Goal: Task Accomplishment & Management: Complete application form

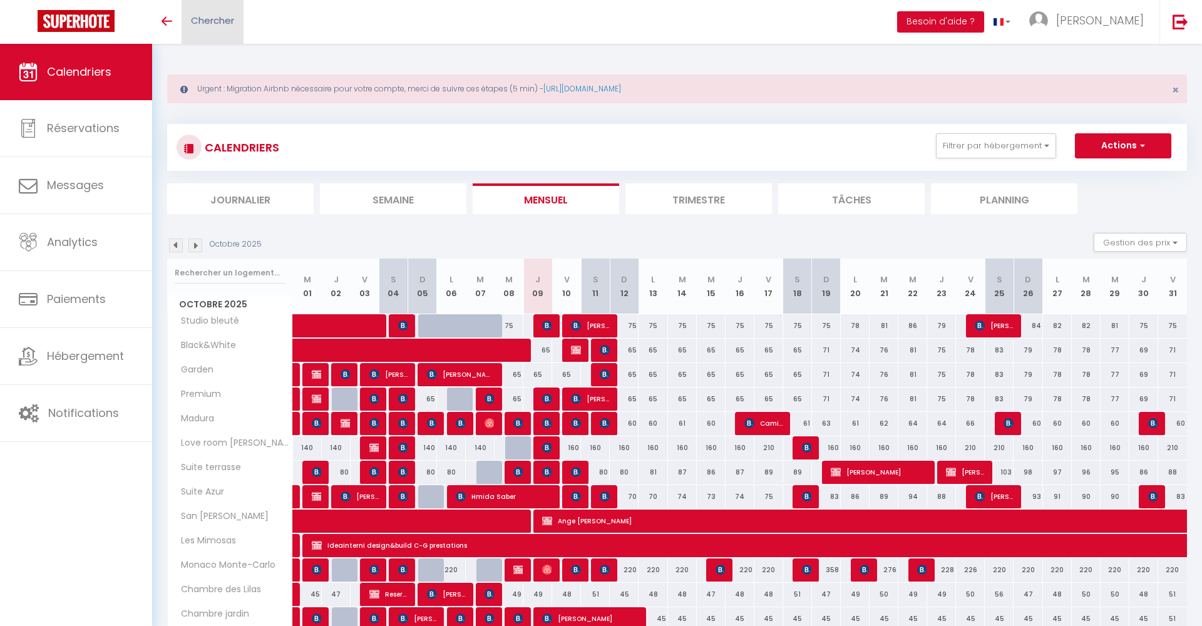
click at [224, 23] on span "Chercher" at bounding box center [212, 20] width 43 height 13
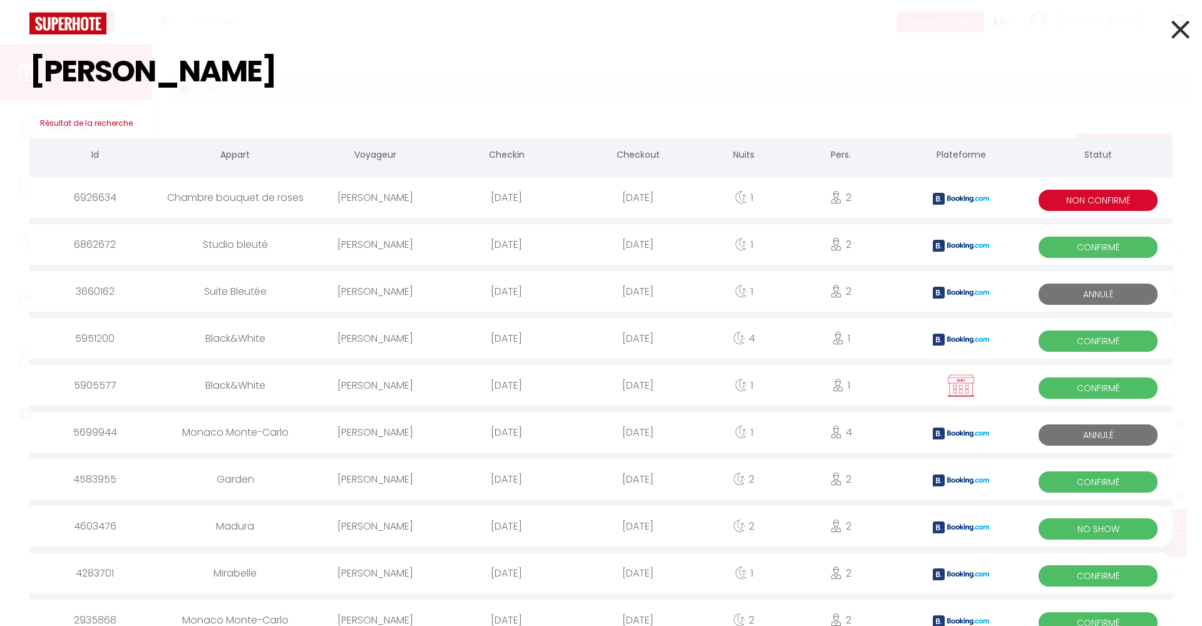
type input "[PERSON_NAME]"
click at [391, 192] on div "[PERSON_NAME]" at bounding box center [375, 197] width 132 height 41
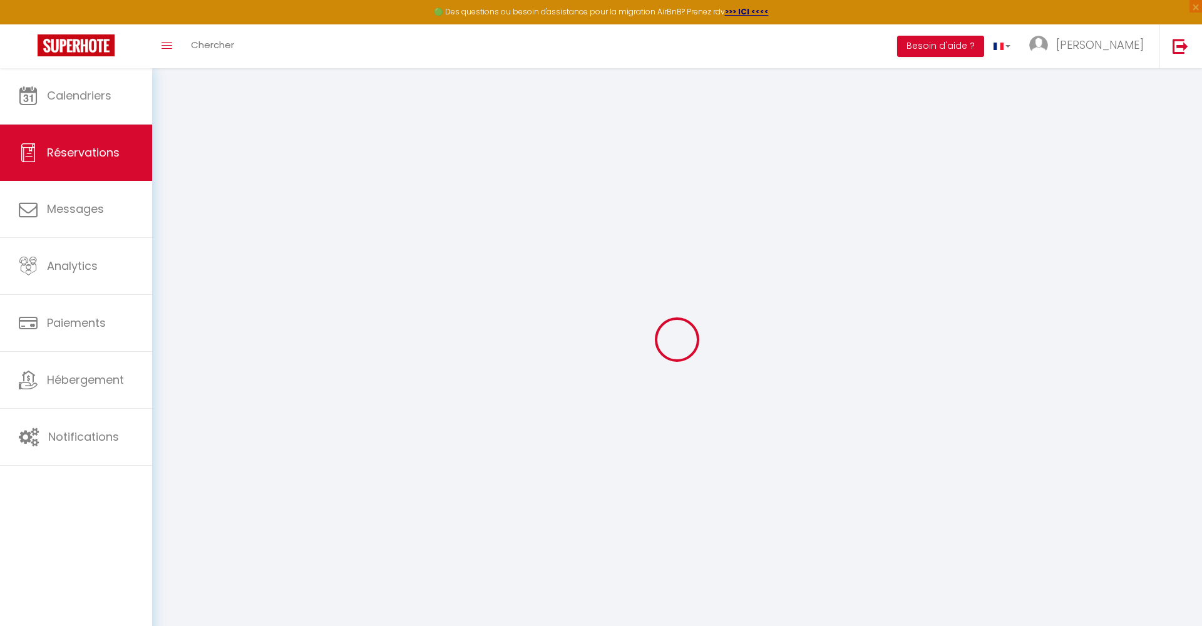
select select
select select "14"
checkbox input "false"
select select
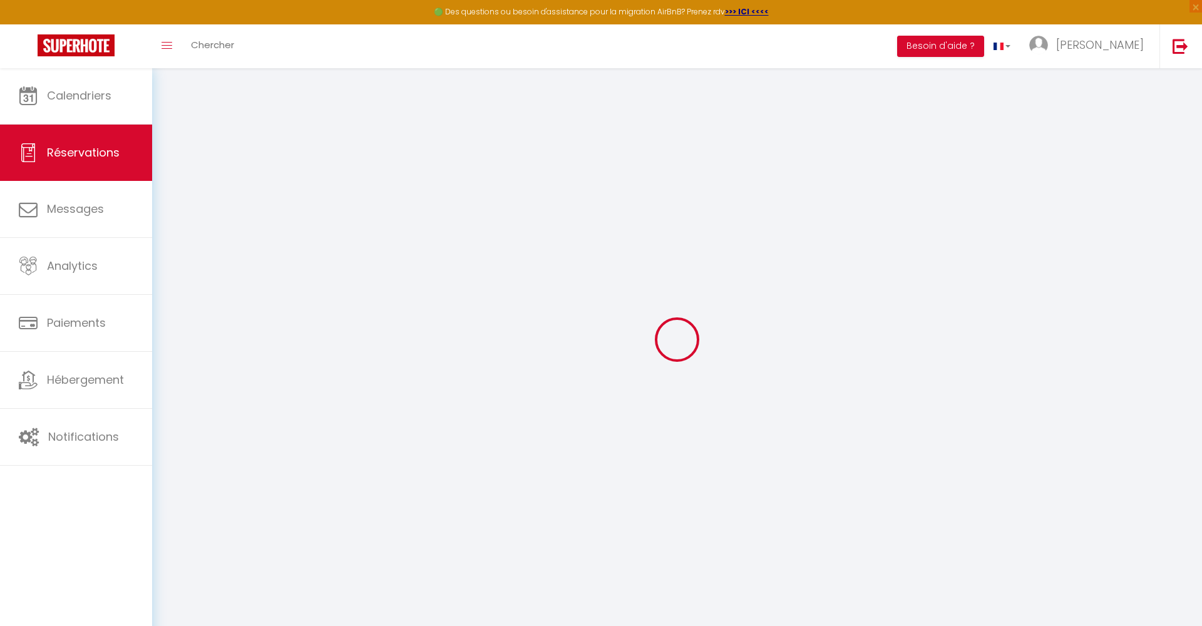
select select
checkbox input "false"
type textarea "Approximate time of arrival: between 21:00 and 22:00"
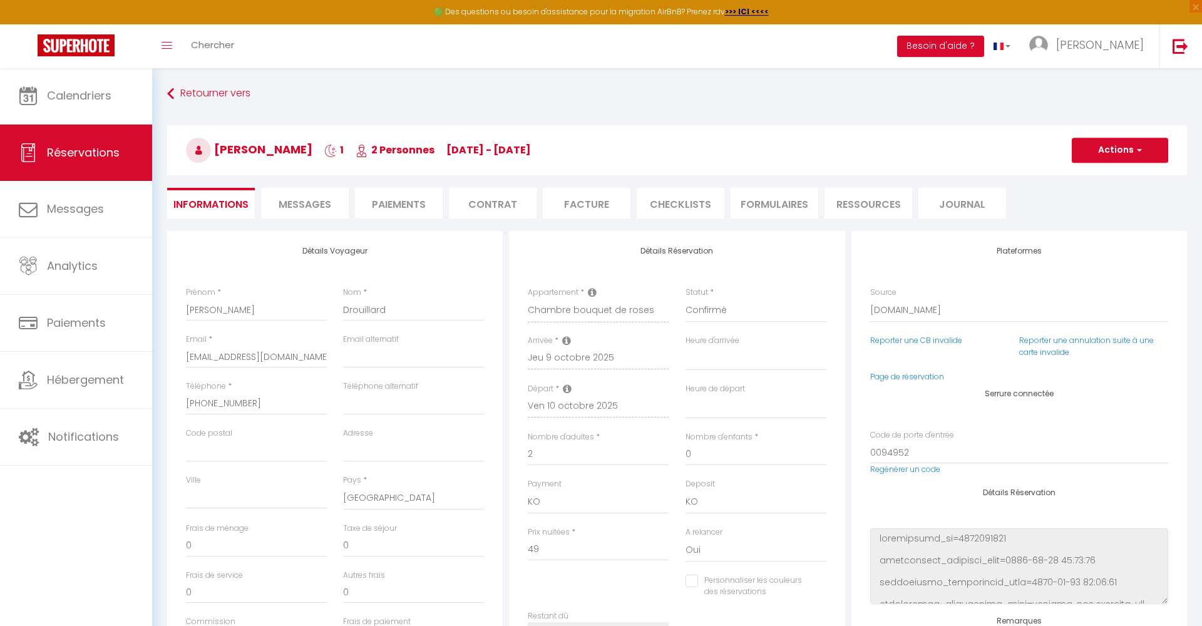
type input "6"
select select
checkbox input "false"
select select
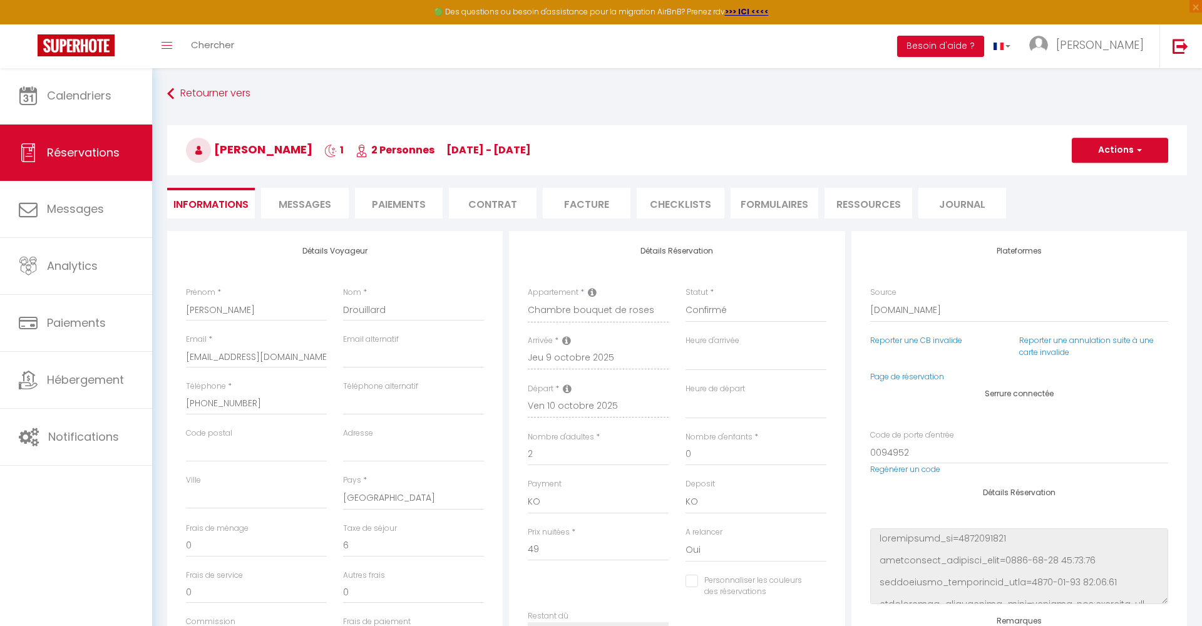
select select
click at [316, 210] on span "Messages" at bounding box center [305, 204] width 53 height 14
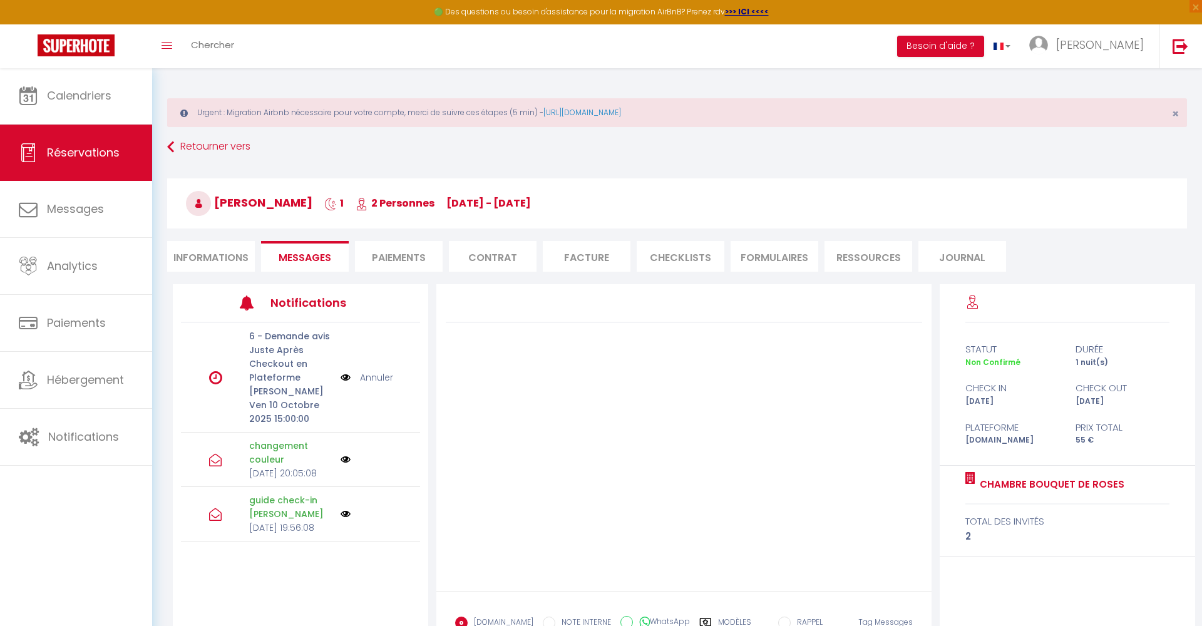
click at [404, 256] on li "Paiements" at bounding box center [399, 256] width 88 height 31
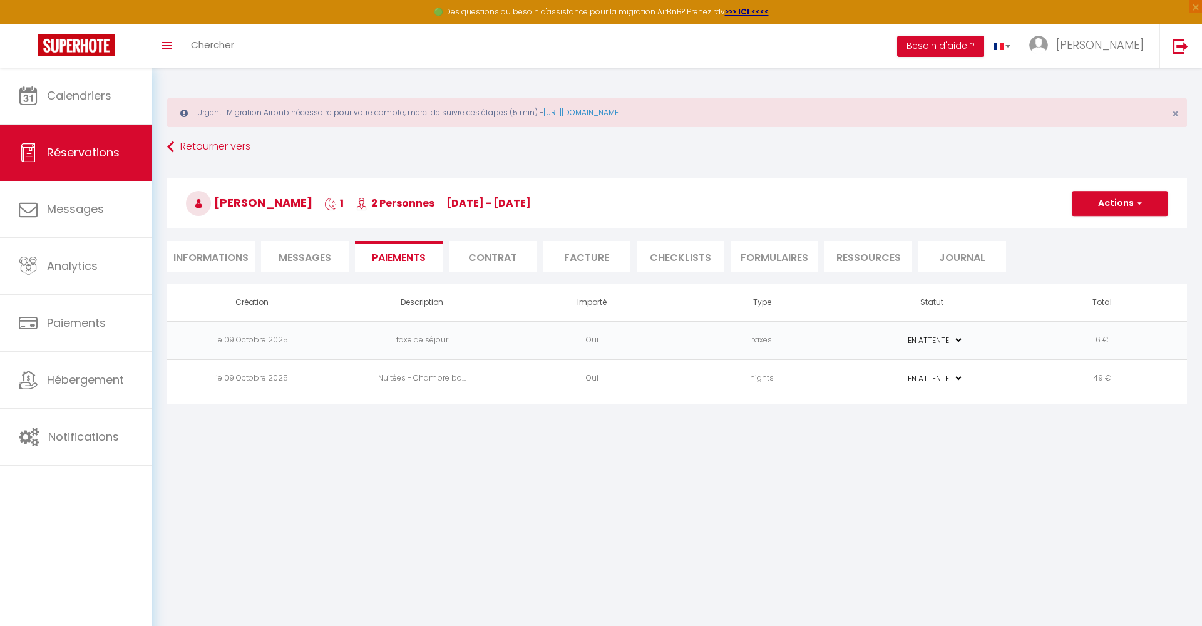
click at [335, 256] on li "Messages" at bounding box center [305, 256] width 88 height 31
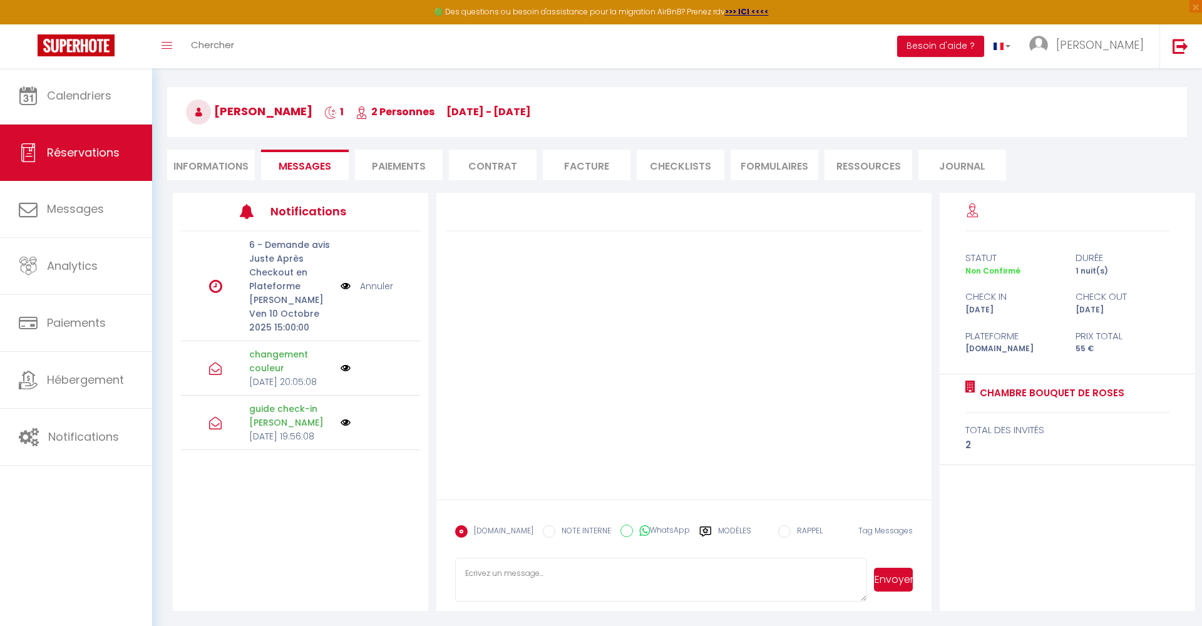
scroll to position [91, 0]
click at [715, 576] on textarea at bounding box center [660, 580] width 411 height 44
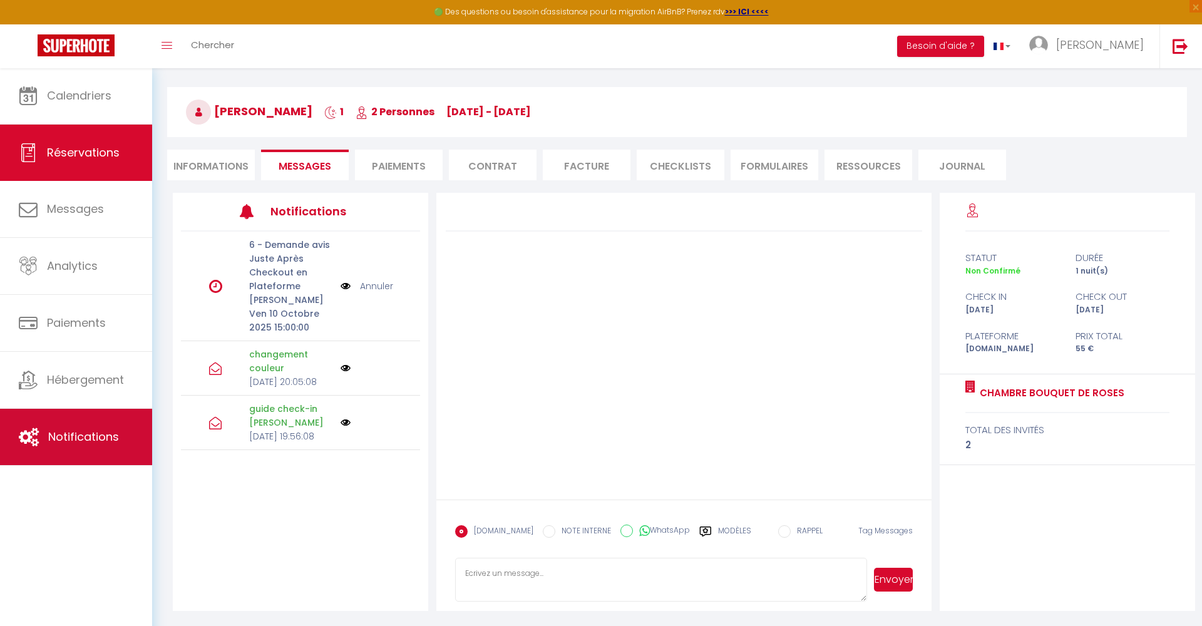
click at [68, 425] on link "Notifications" at bounding box center [76, 437] width 152 height 56
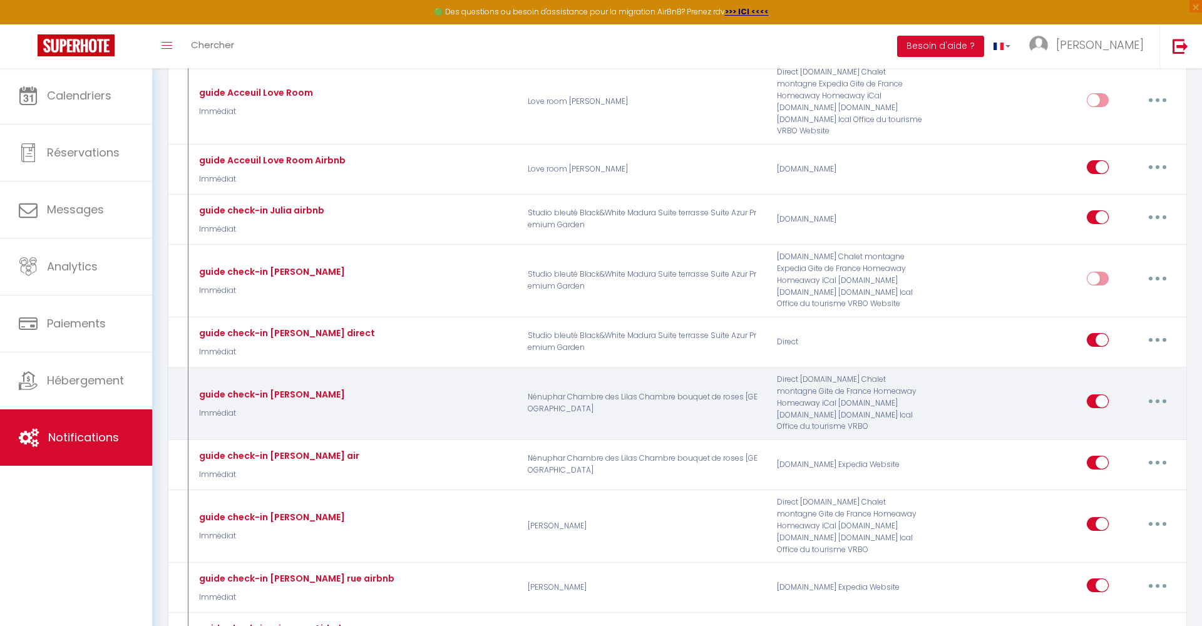
scroll to position [901, 0]
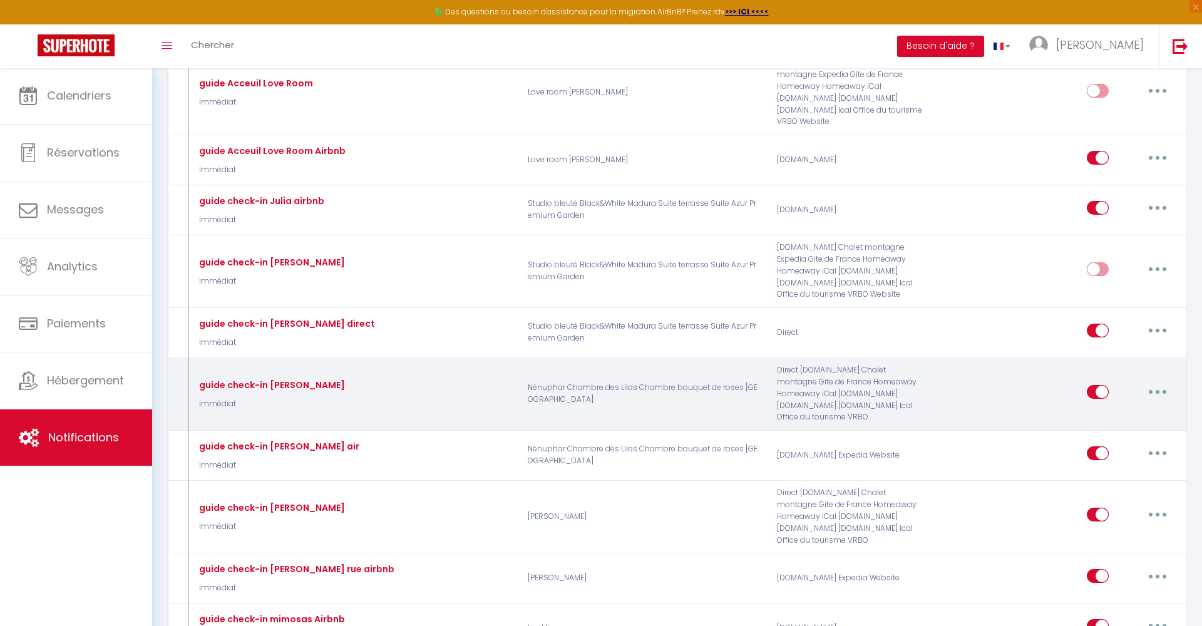
click at [1162, 382] on button "button" at bounding box center [1157, 392] width 35 height 20
click at [1128, 410] on link "Editer" at bounding box center [1125, 420] width 93 height 21
type input "guide check-in [PERSON_NAME]"
select select "Immédiat"
select select
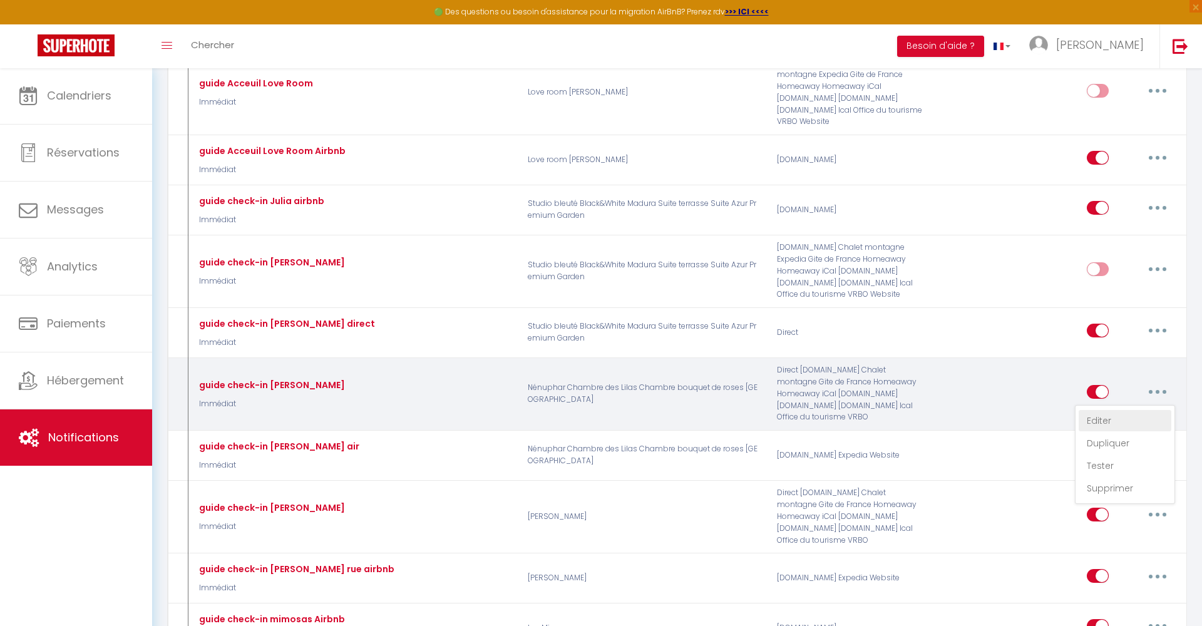
checkbox input "true"
checkbox input "false"
radio input "true"
type input "Procédure accueil à [NOM RESIDENCE]"
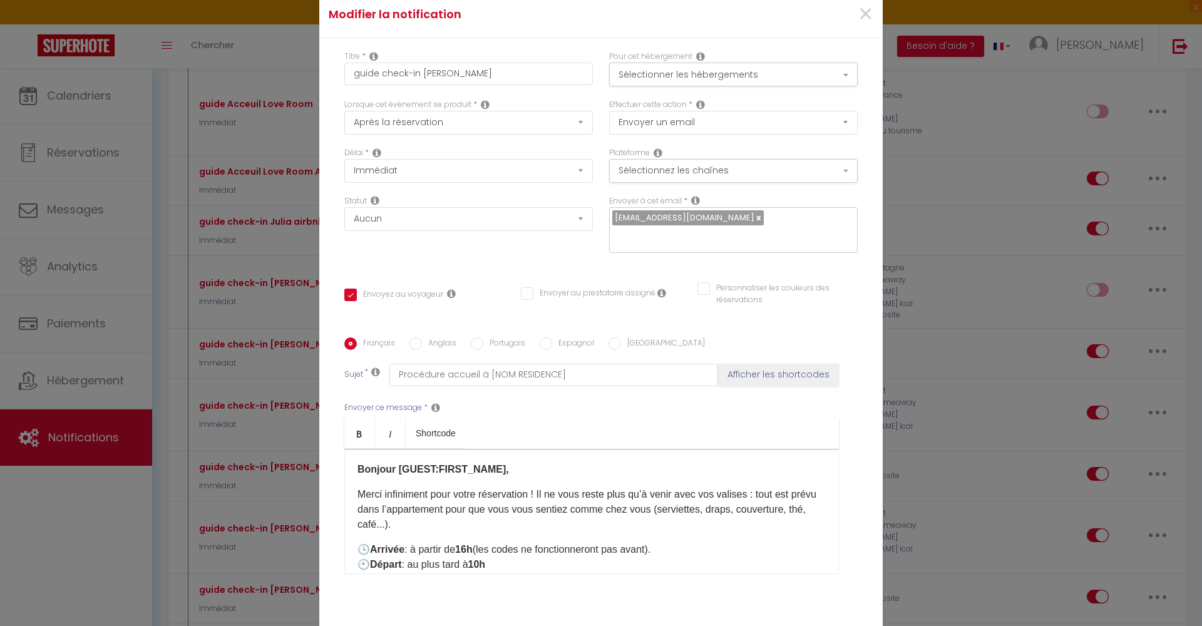
scroll to position [879, 0]
click at [848, 72] on button "Sélectionner les hébergements" at bounding box center [733, 75] width 249 height 24
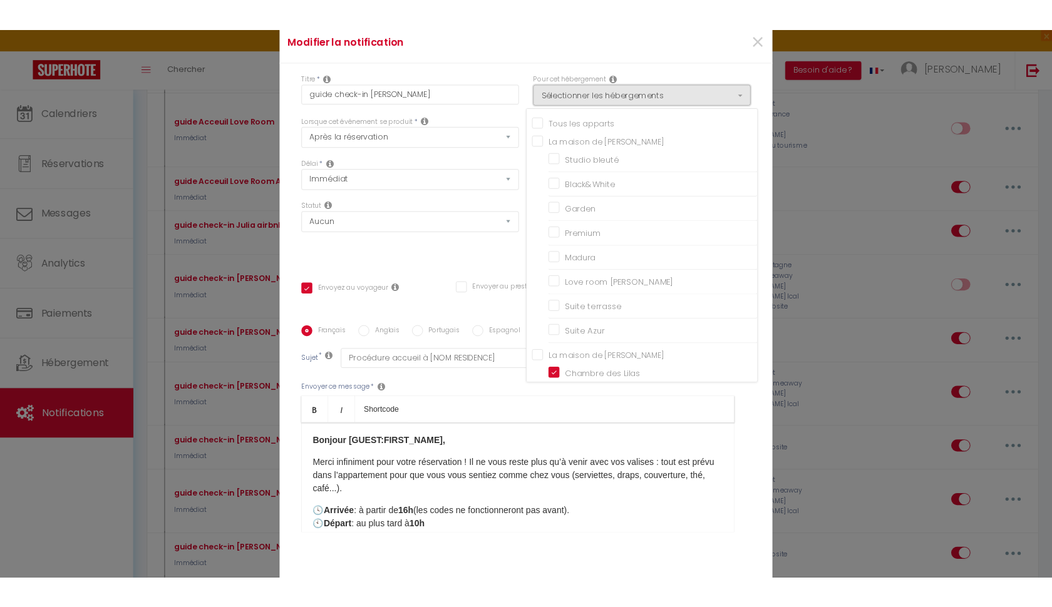
scroll to position [0, 0]
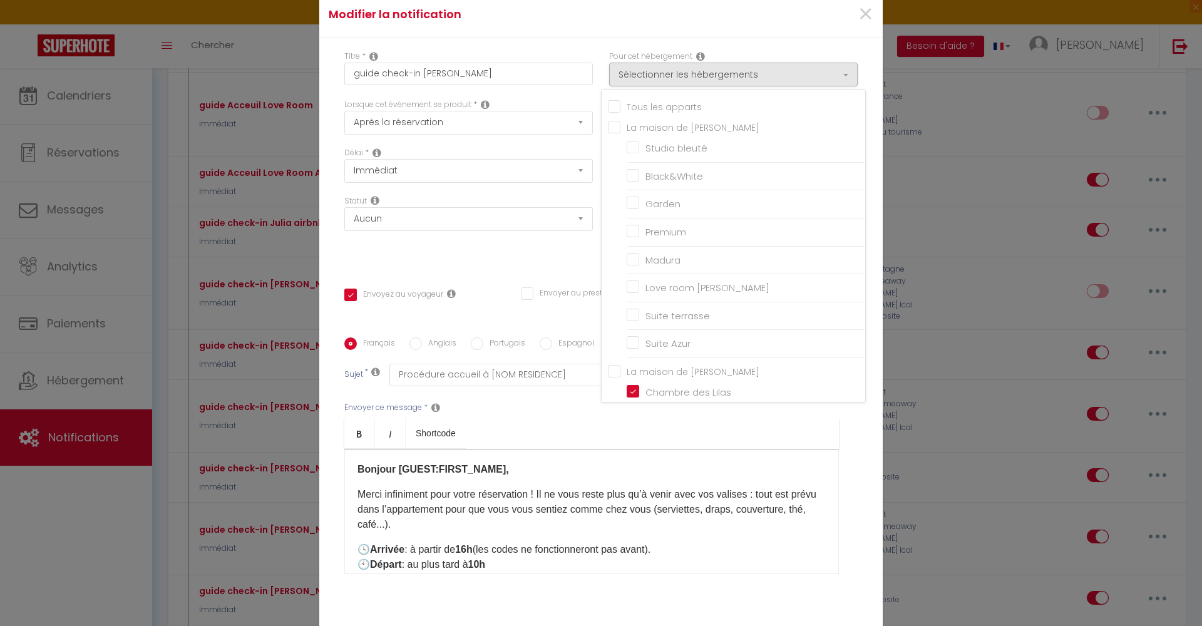
click at [836, 33] on div "Modifier la notification ×" at bounding box center [601, 14] width 564 height 47
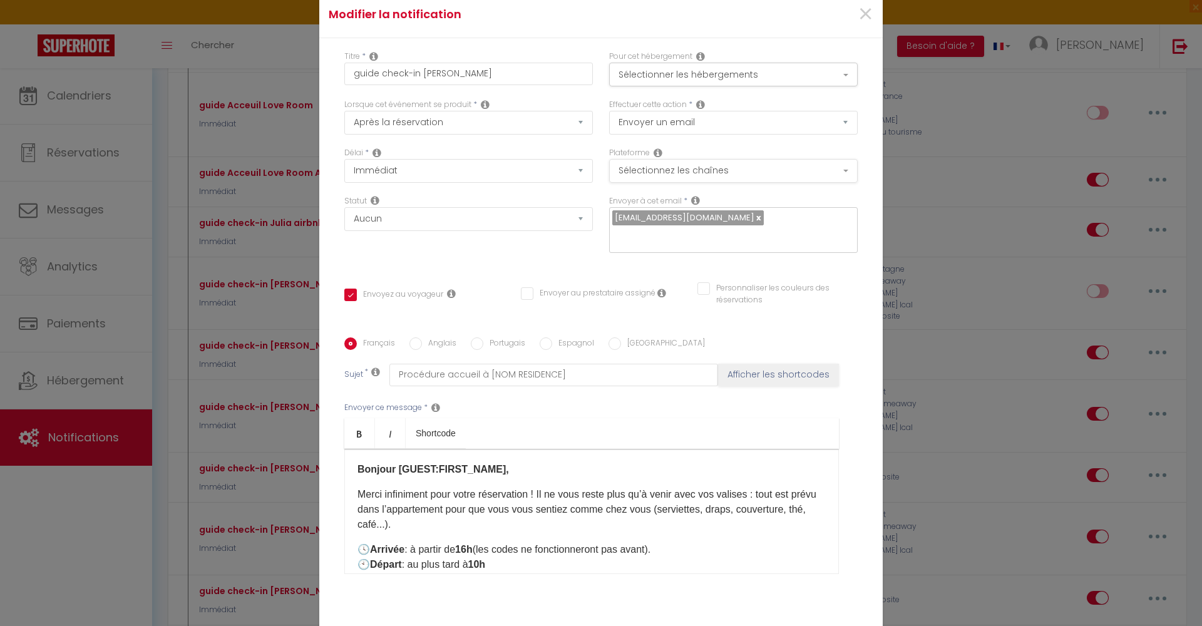
click at [849, 172] on button "Sélectionnez les chaînes" at bounding box center [733, 171] width 249 height 24
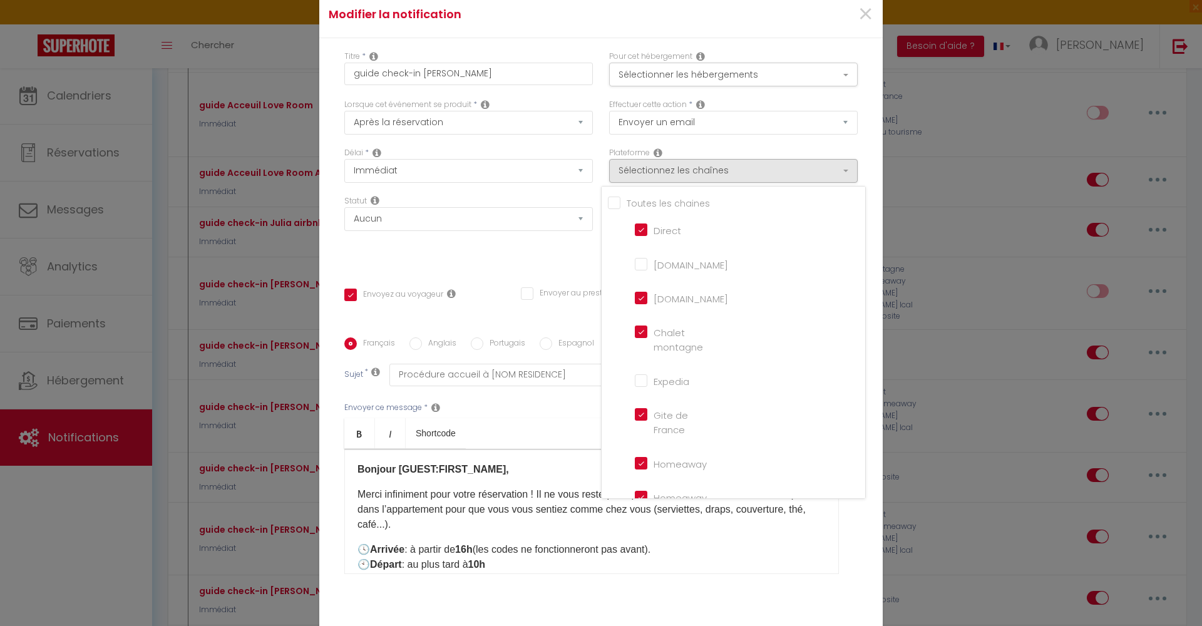
click at [862, 52] on div "Pour cet hébergement Sélectionner les hébergements Tous les apparts La maison d…" at bounding box center [733, 75] width 265 height 48
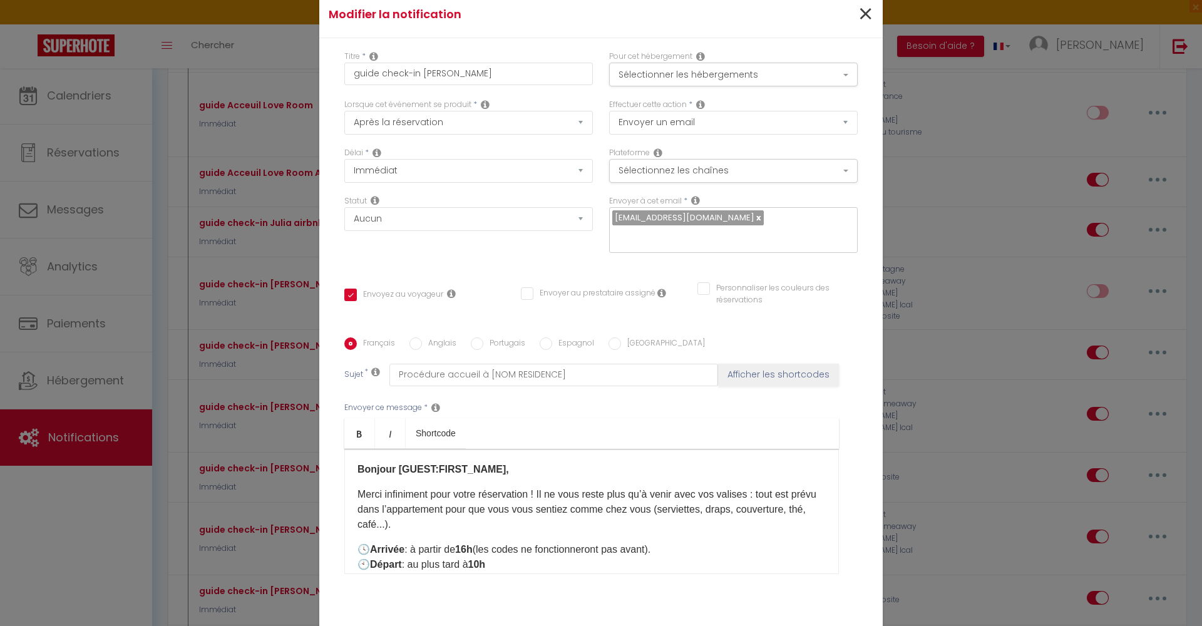
click at [865, 13] on span "×" at bounding box center [866, 15] width 16 height 38
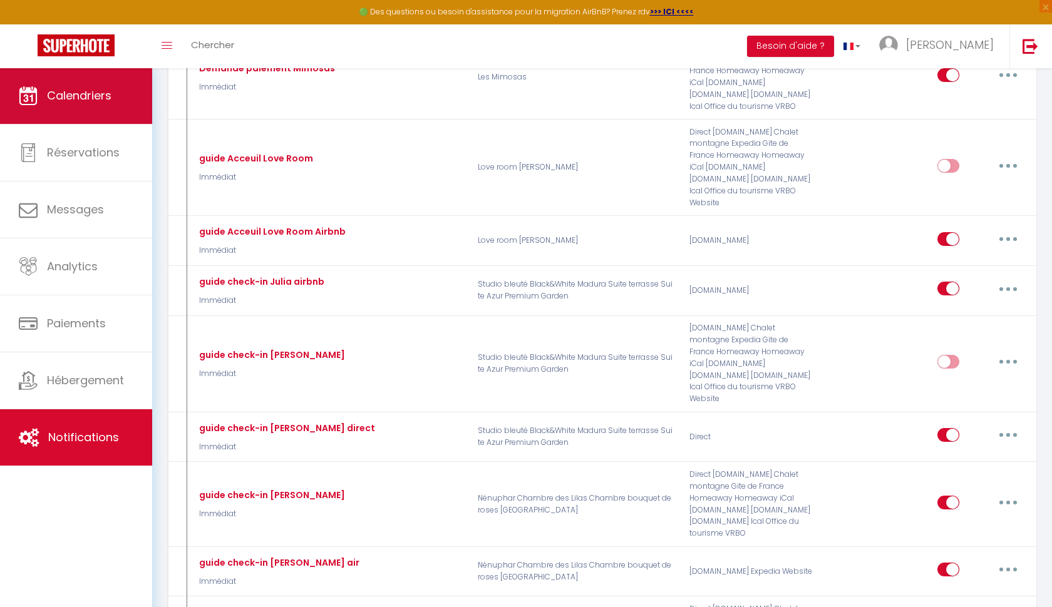
click at [96, 98] on span "Calendriers" at bounding box center [79, 96] width 65 height 16
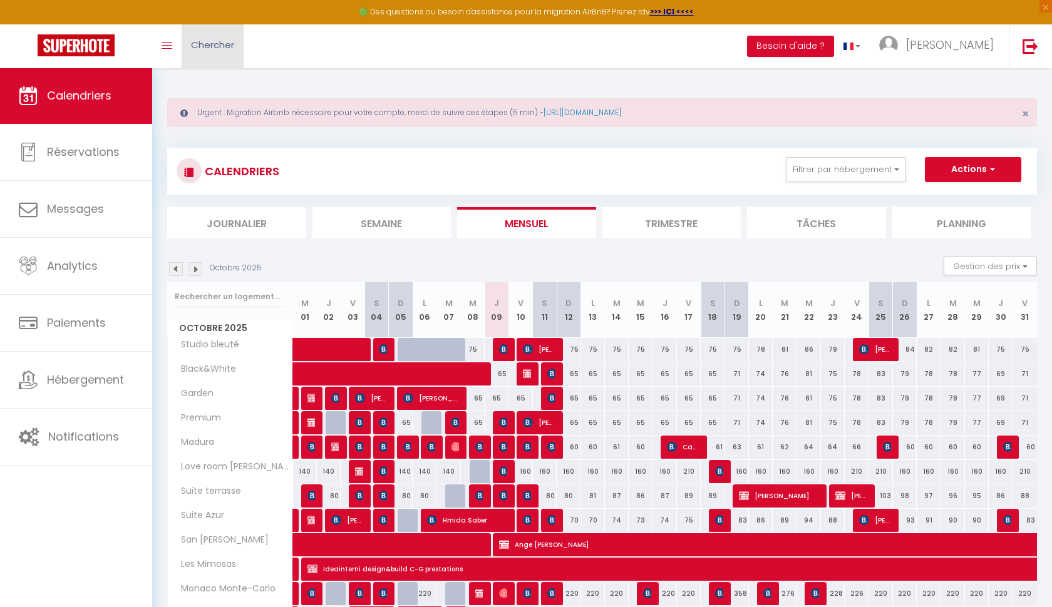
click at [224, 57] on link "Chercher" at bounding box center [213, 46] width 62 height 44
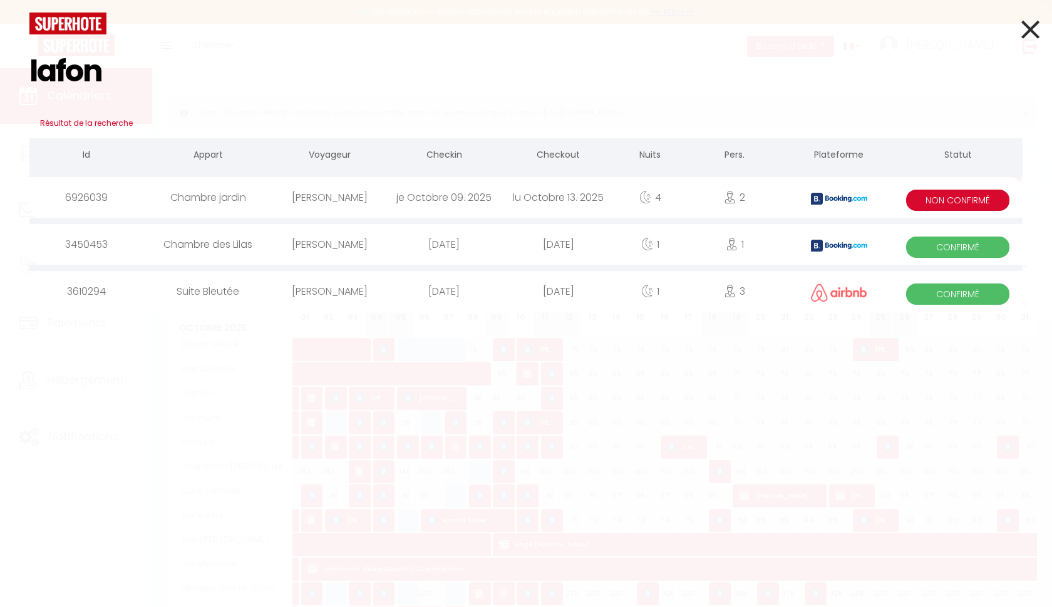
type input "lafon"
click at [371, 197] on div "[PERSON_NAME]" at bounding box center [330, 197] width 114 height 41
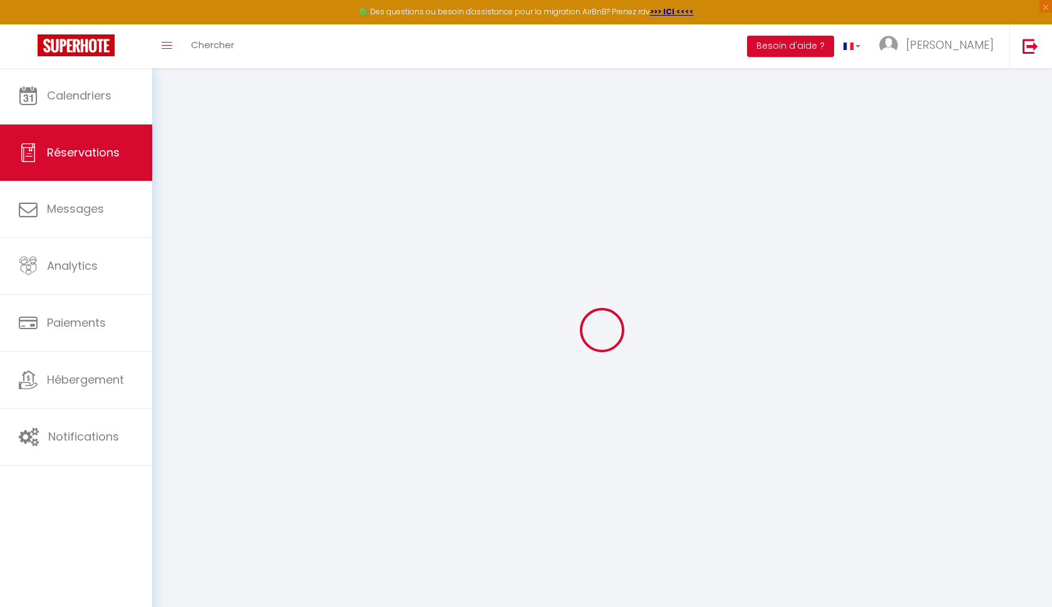
type input "[PERSON_NAME]"
type input "Lafon"
type input "[EMAIL_ADDRESS][DOMAIN_NAME]"
type input "[PHONE_NUMBER]"
type input "."
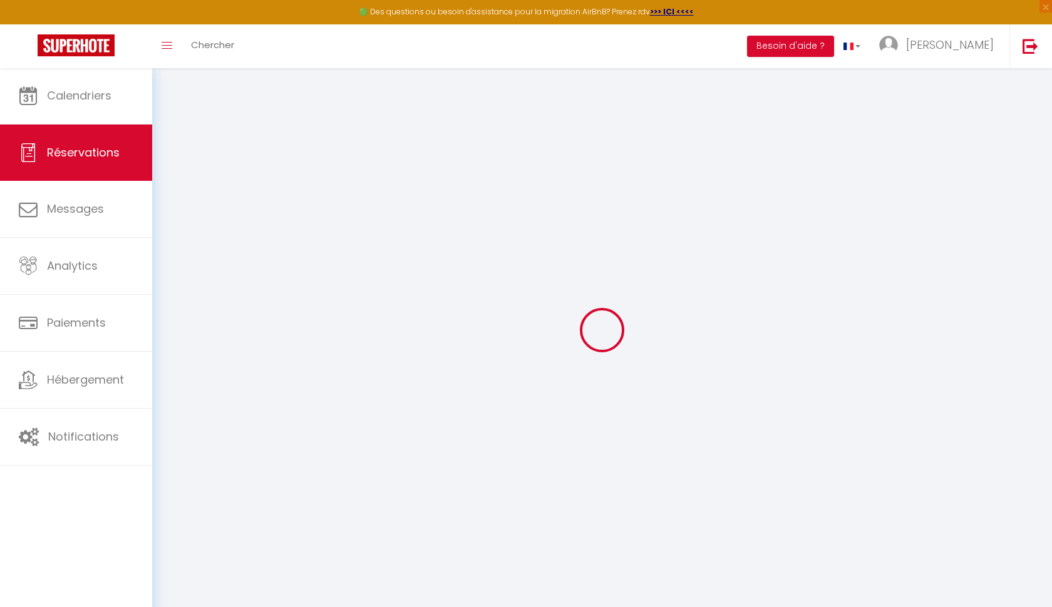
select select "FR"
type input "27"
select select "28833"
select select "1"
select select
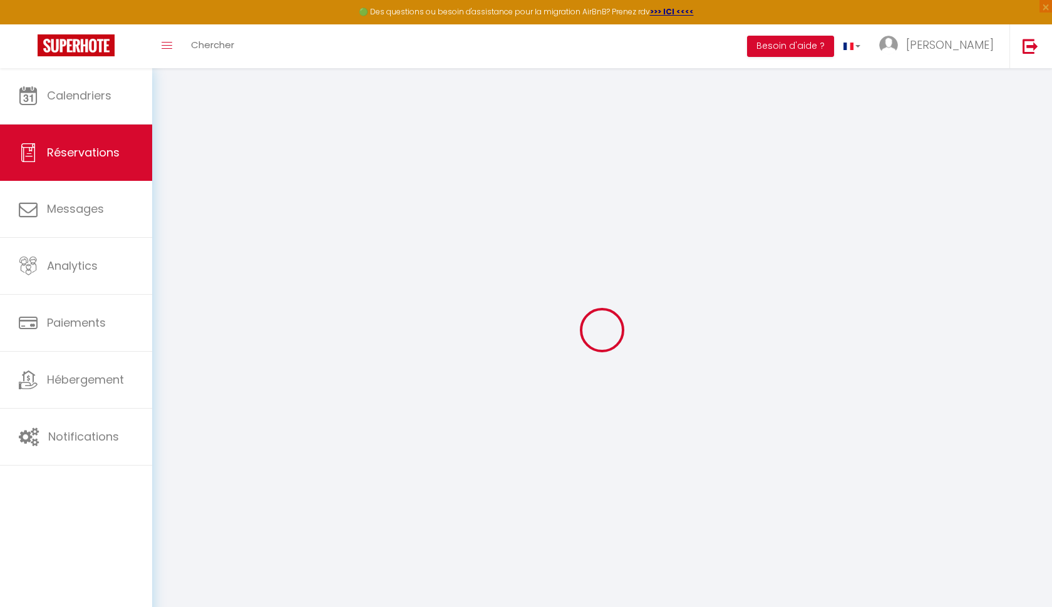
select select
type input "2"
select select "10"
select select
type input "180"
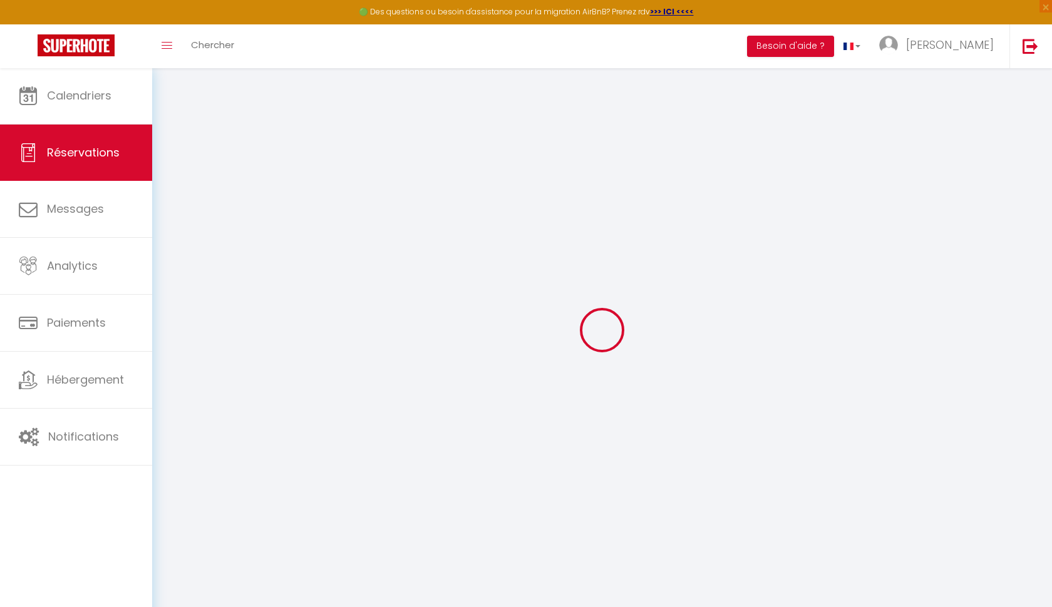
checkbox input "false"
type input "204"
select select "2"
type input "0"
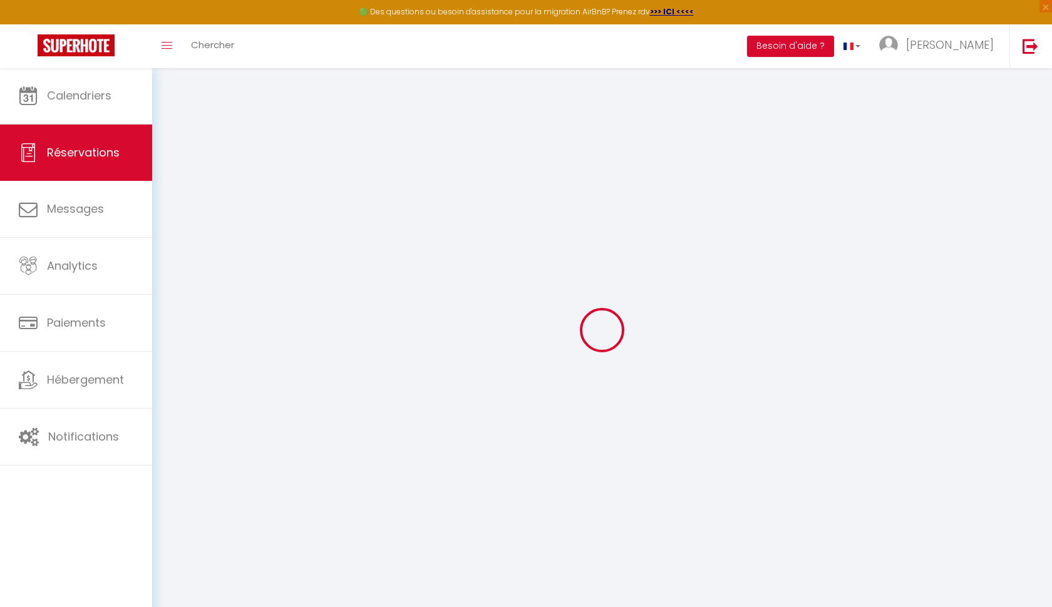
type input "0"
select select
select select "14"
checkbox input "false"
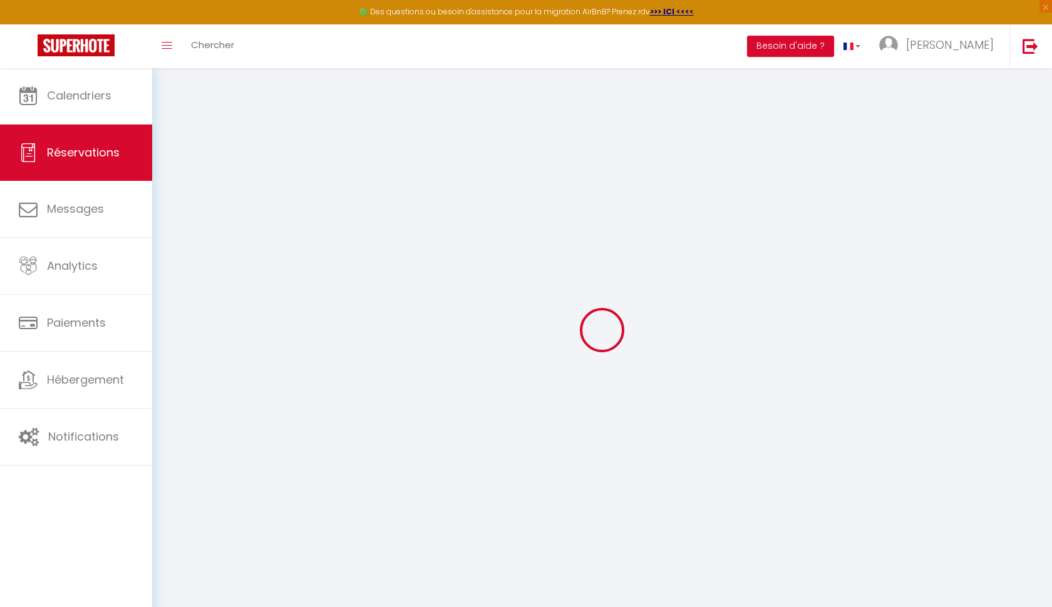
select select
checkbox input "false"
select select
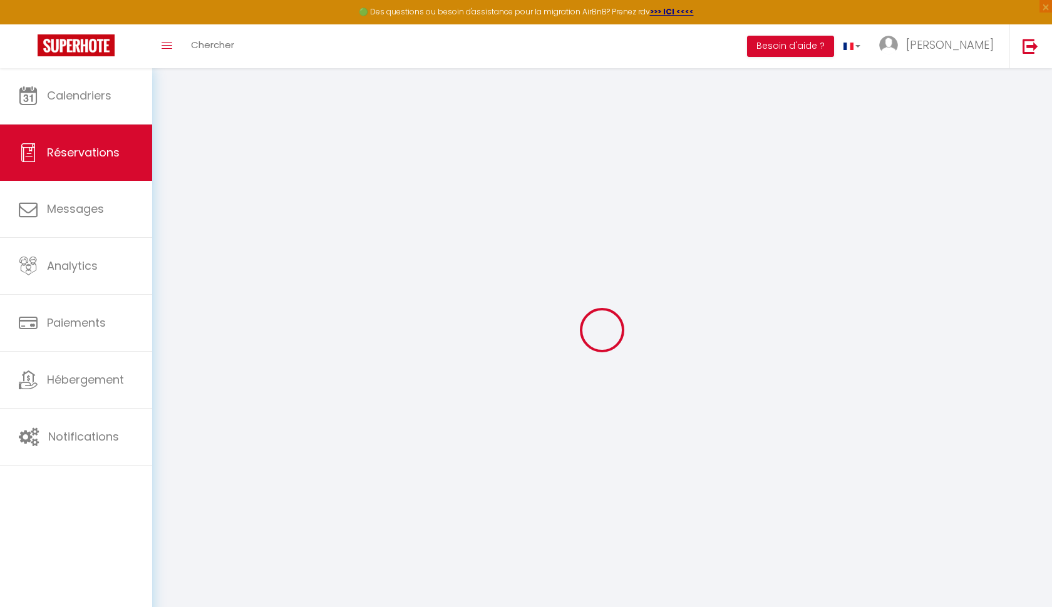
checkbox input "false"
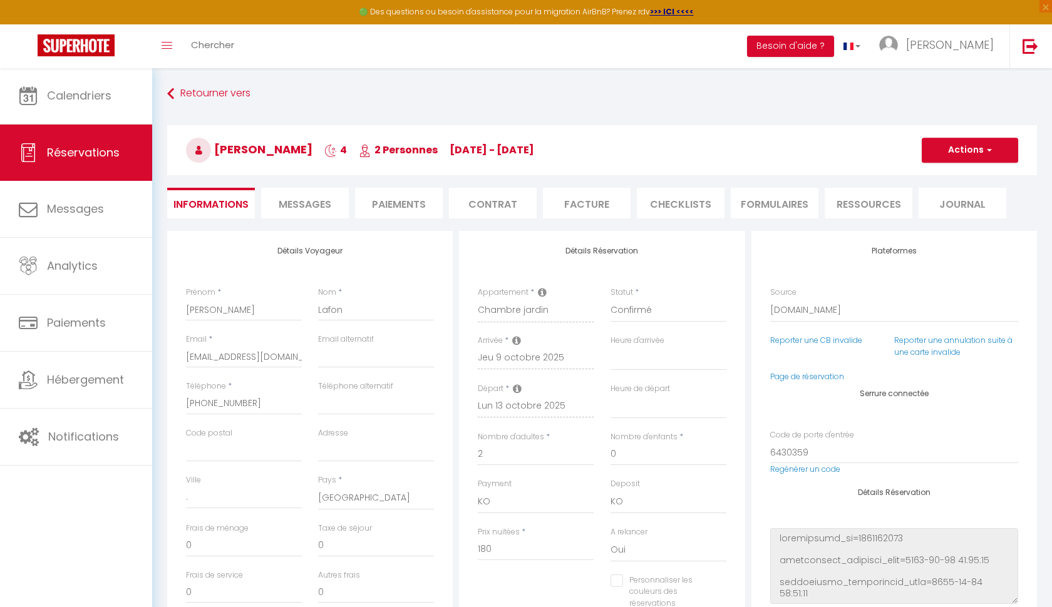
select select
checkbox input "false"
type input "24"
select select
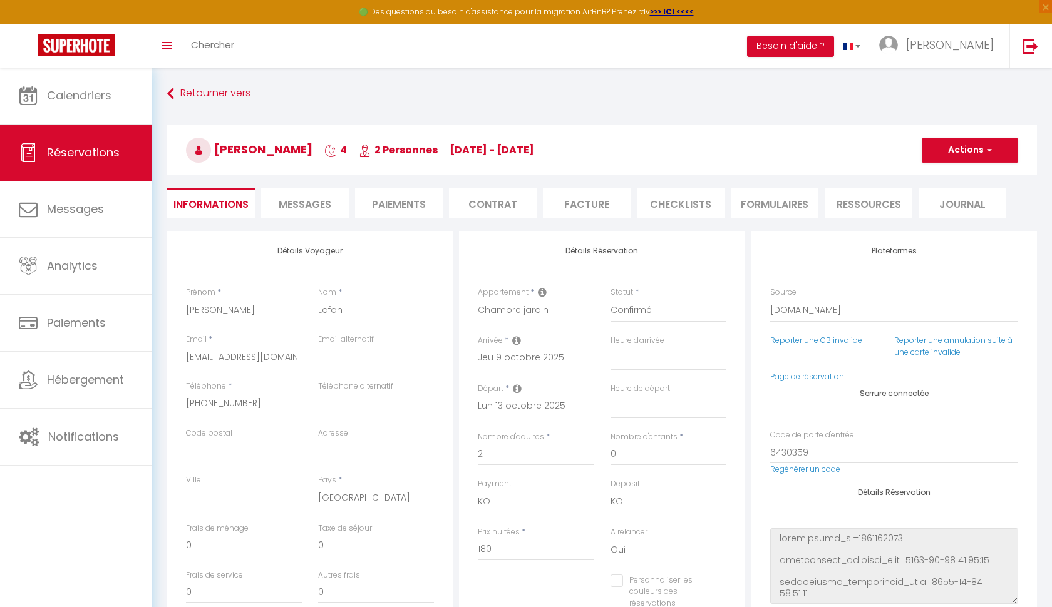
select select
checkbox input "false"
select select
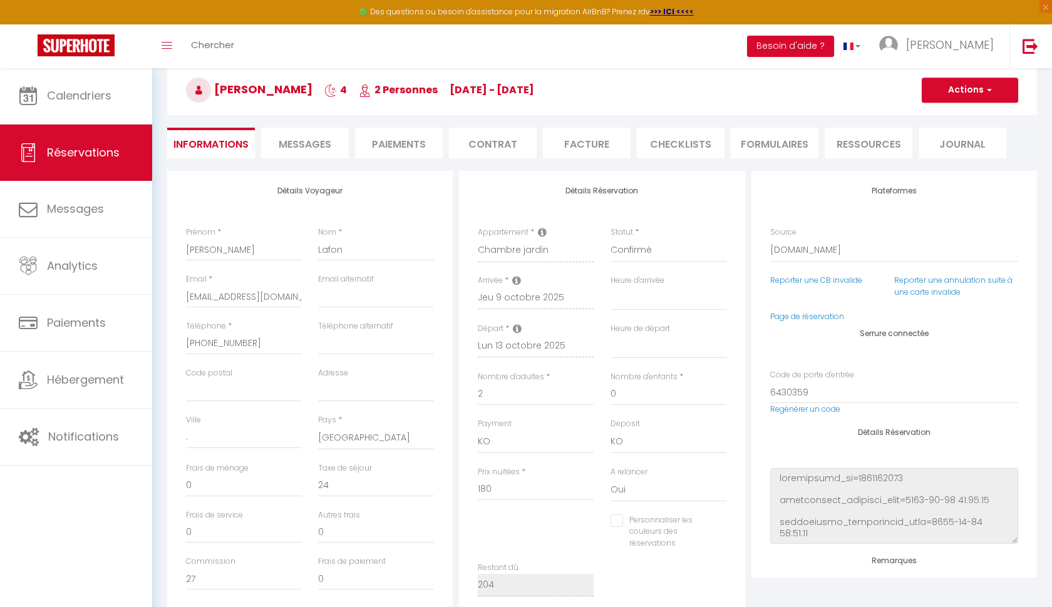
scroll to position [37, 0]
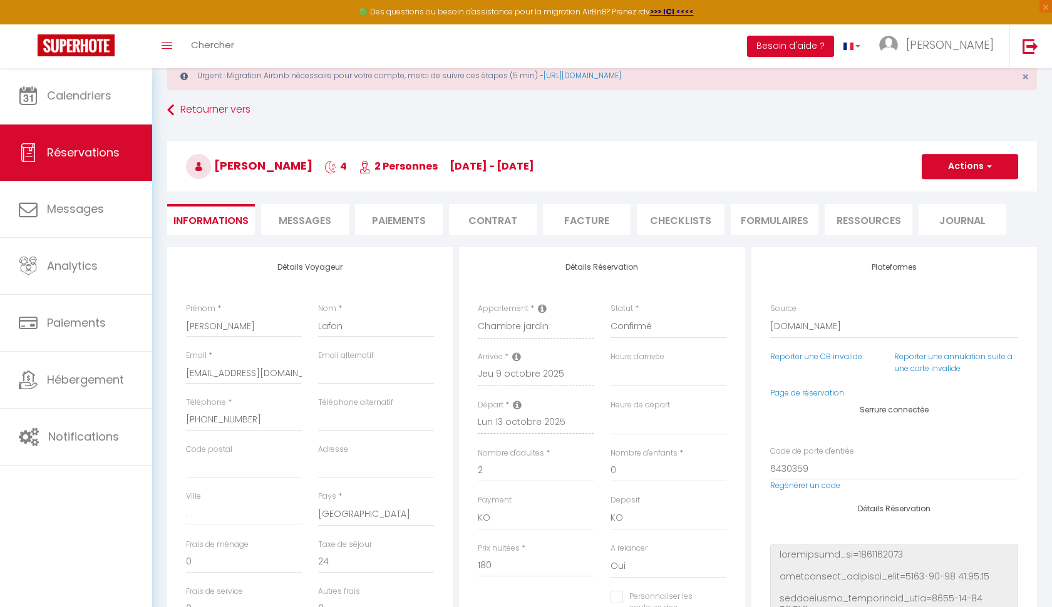
click at [320, 217] on span "Messages" at bounding box center [305, 221] width 53 height 14
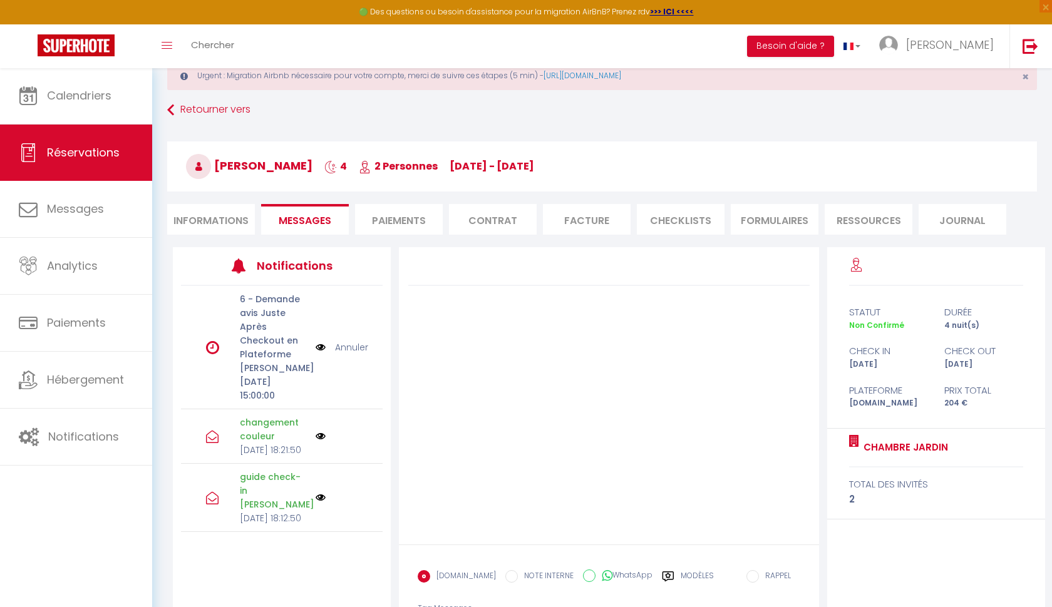
click at [224, 219] on li "Informations" at bounding box center [211, 219] width 88 height 31
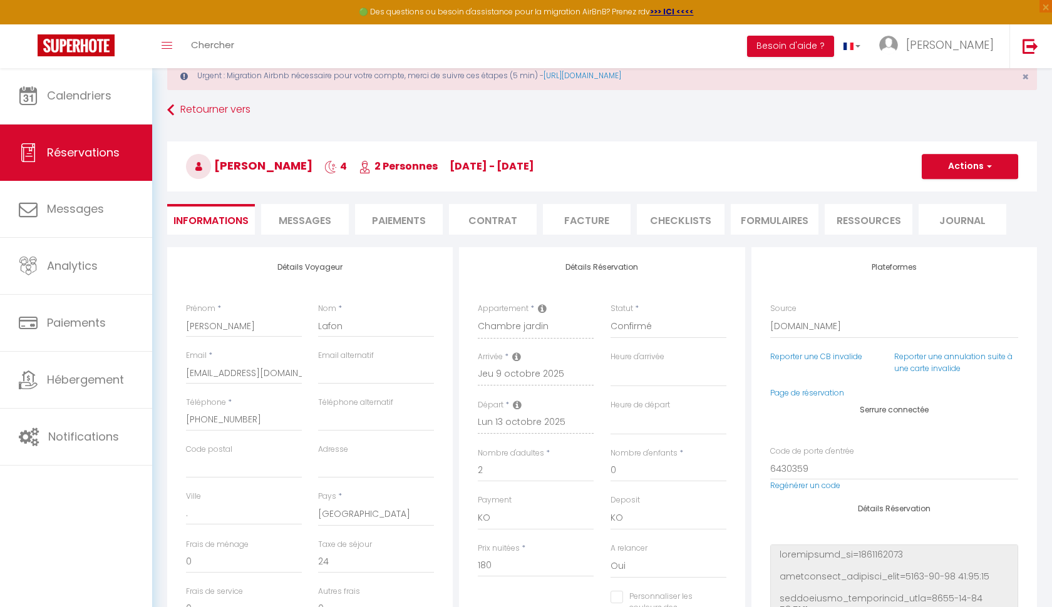
select select
click at [312, 220] on span "Messages" at bounding box center [305, 221] width 53 height 14
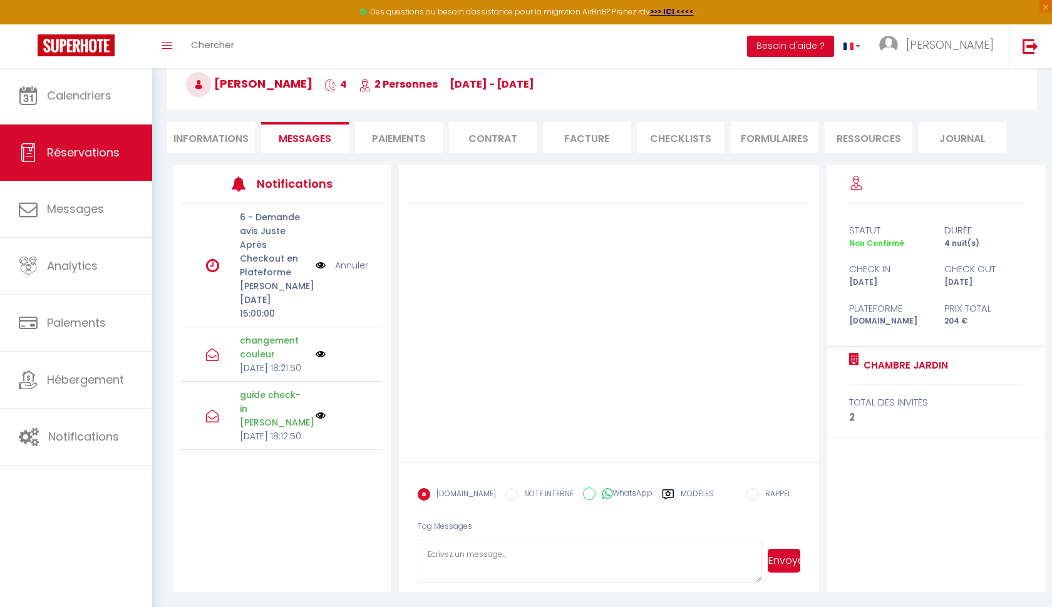
scroll to position [118, 0]
click at [215, 140] on li "Informations" at bounding box center [211, 138] width 88 height 31
select select
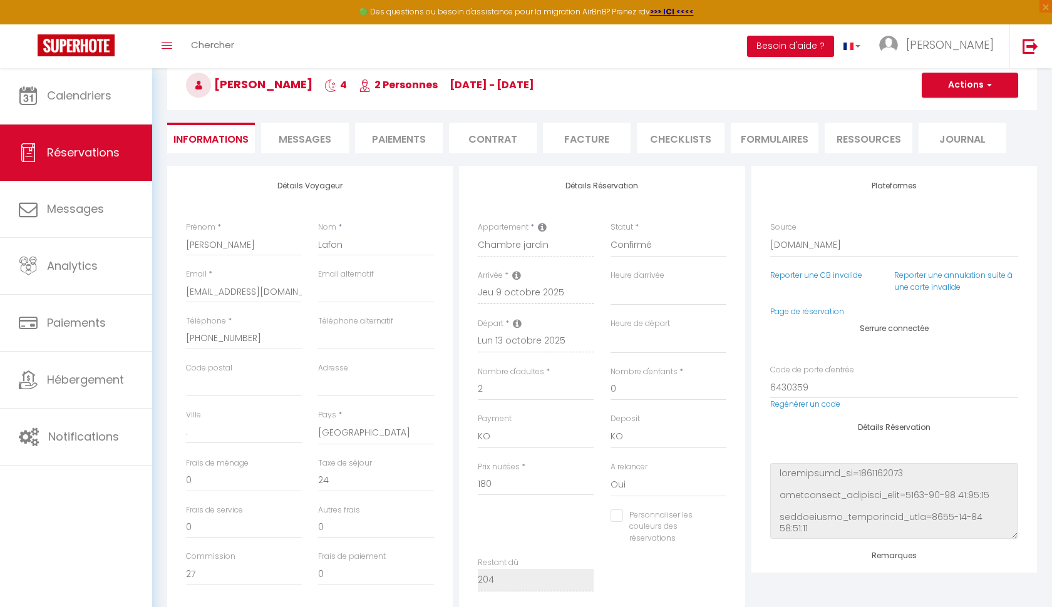
click at [319, 143] on span "Messages" at bounding box center [305, 139] width 53 height 14
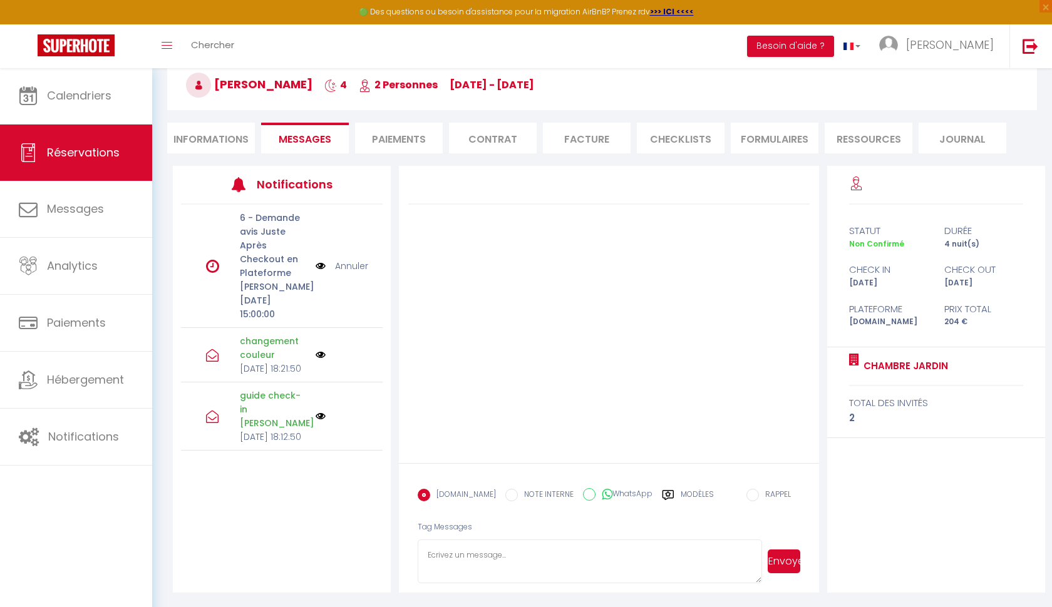
select select
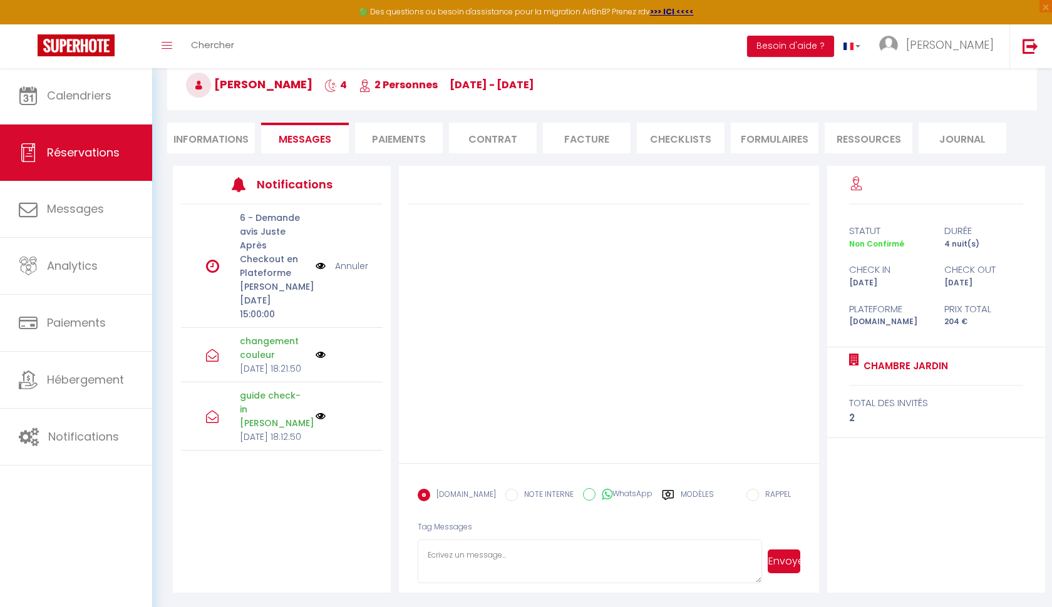
select select
click at [223, 139] on li "Informations" at bounding box center [211, 138] width 88 height 31
select select
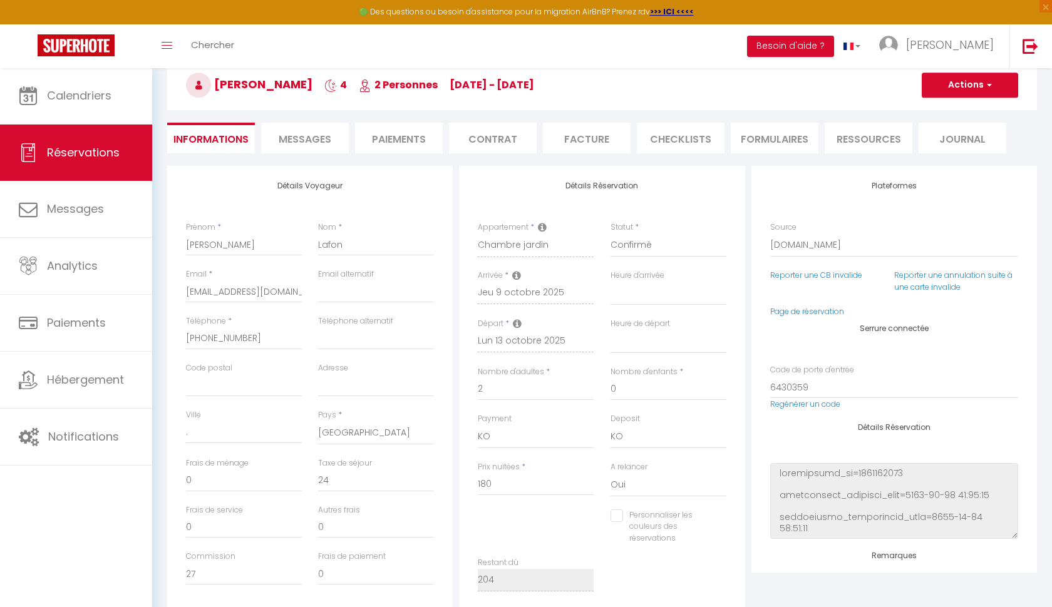
click at [318, 138] on span "Messages" at bounding box center [305, 139] width 53 height 14
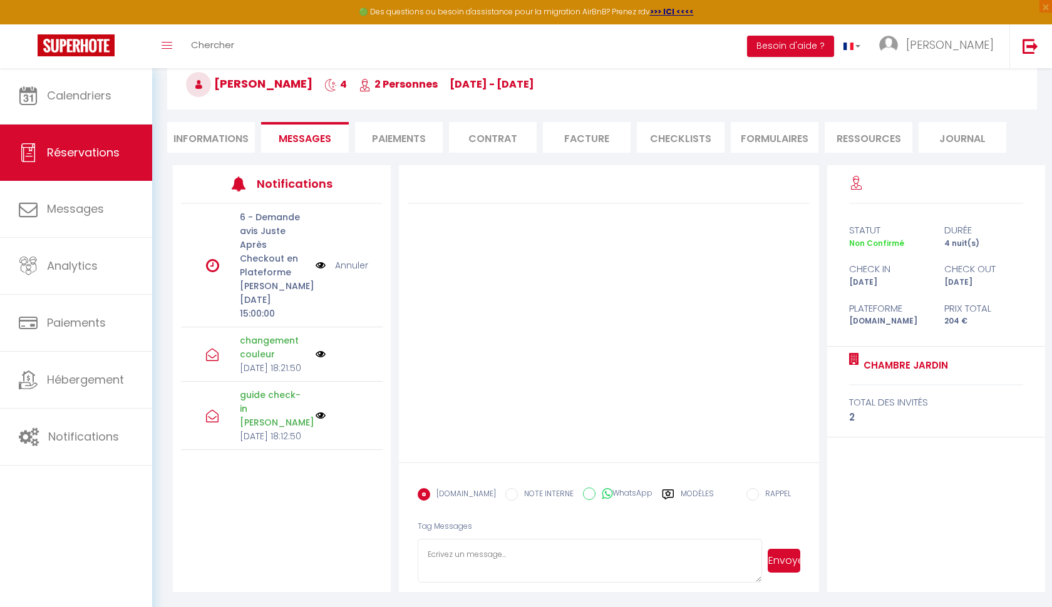
scroll to position [118, 0]
click at [640, 547] on textarea at bounding box center [590, 562] width 344 height 44
click at [201, 139] on li "Informations" at bounding box center [211, 138] width 88 height 31
select select
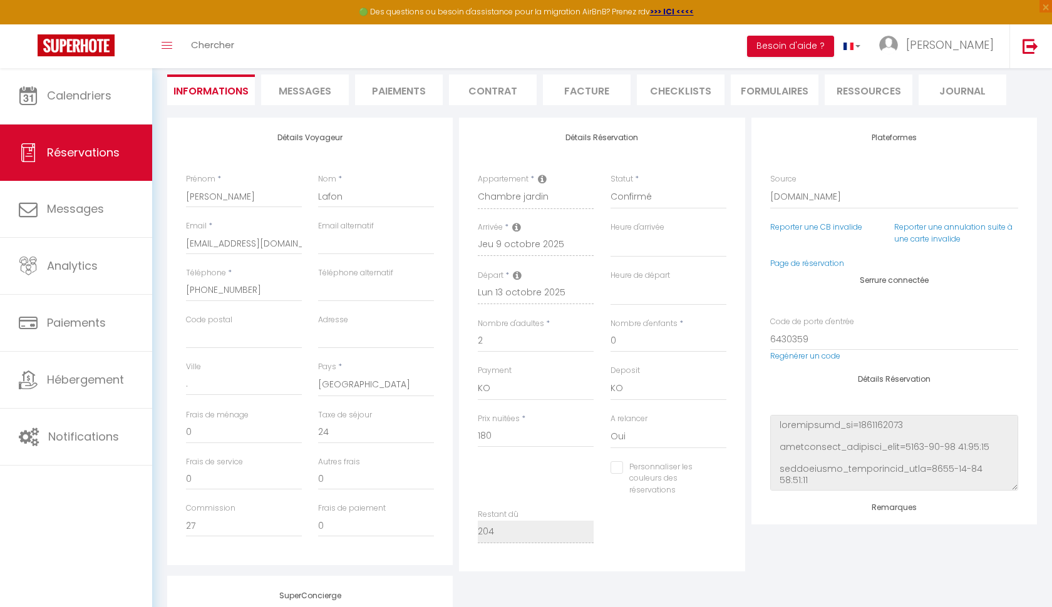
scroll to position [168, 0]
select select
checkbox input "false"
select select
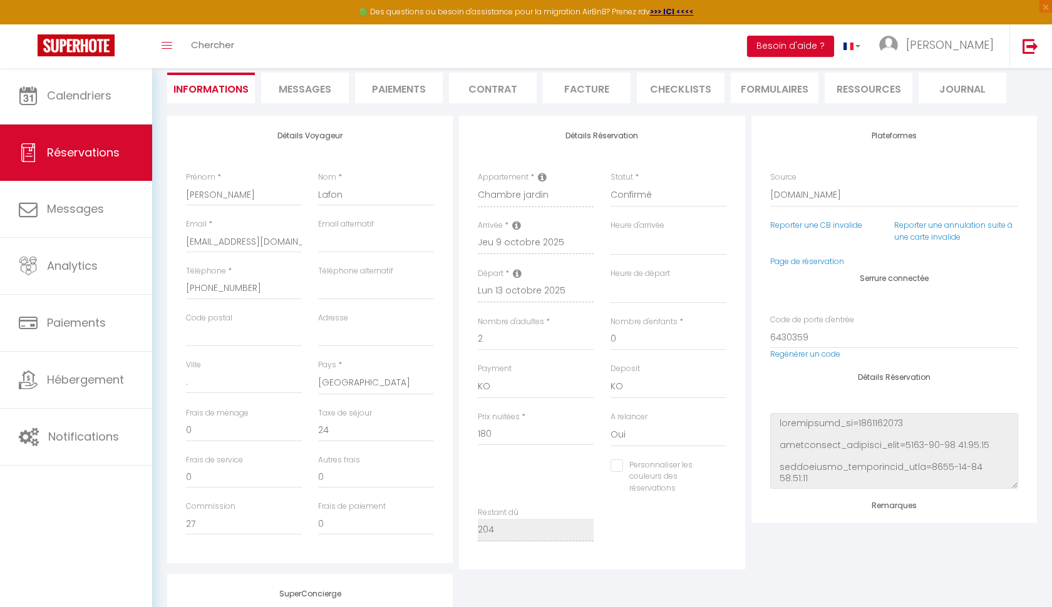
select select
checkbox input "false"
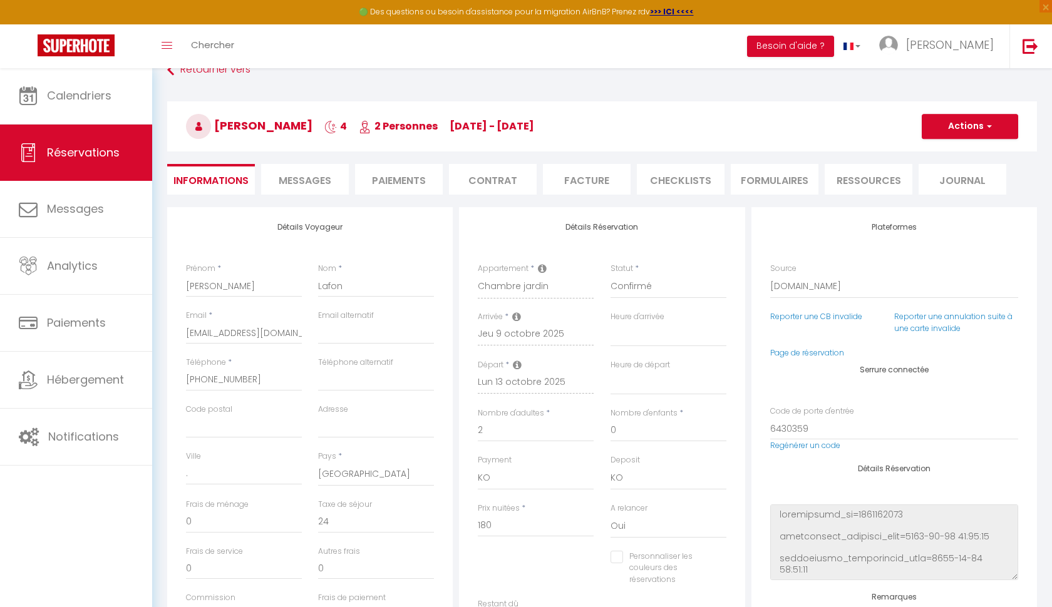
scroll to position [70, 0]
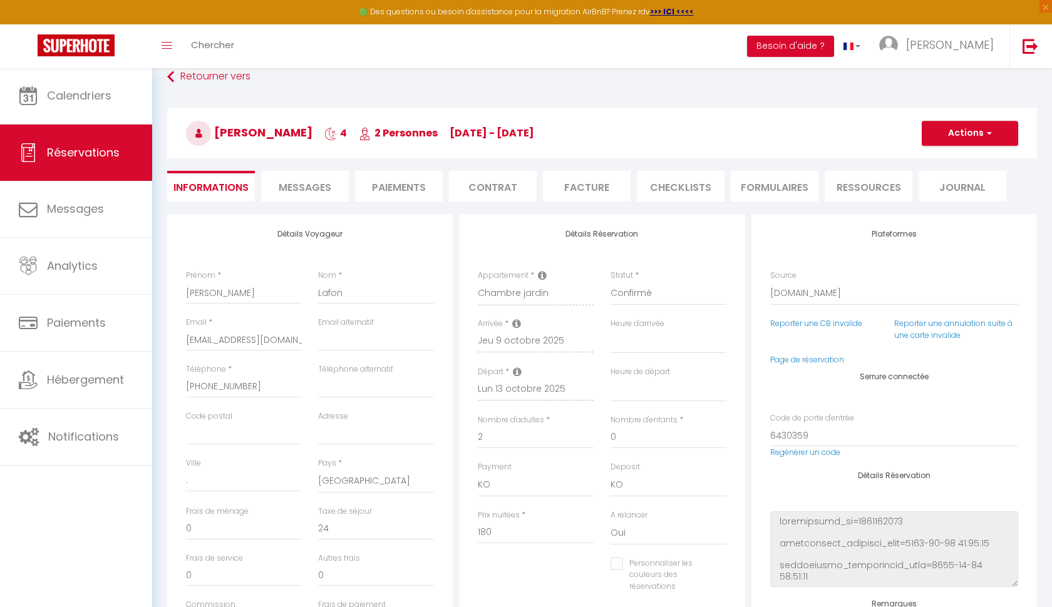
select select
checkbox input "false"
select select
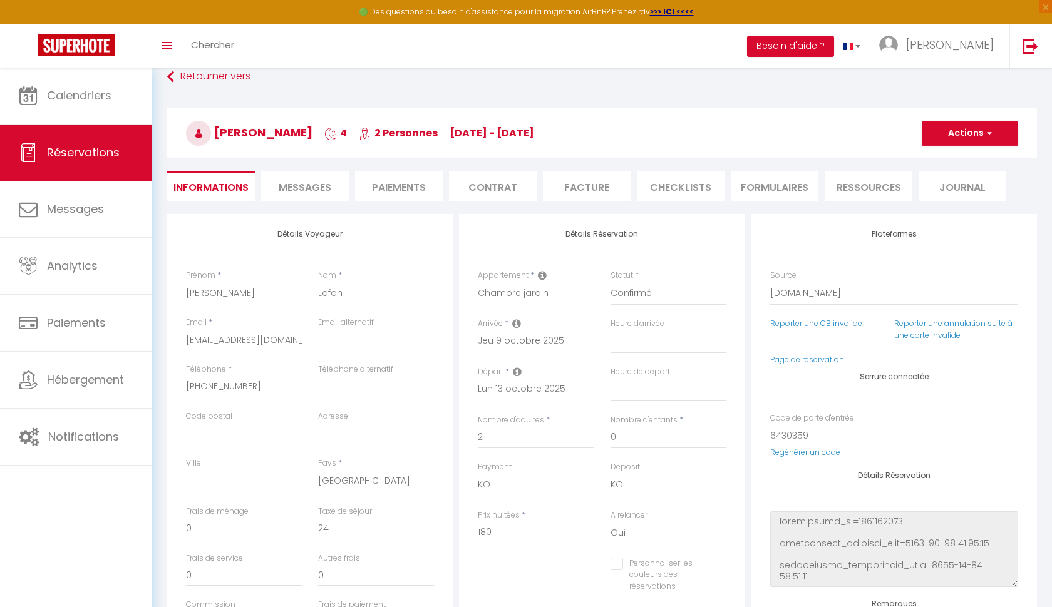
checkbox input "false"
select select
checkbox input "false"
select select
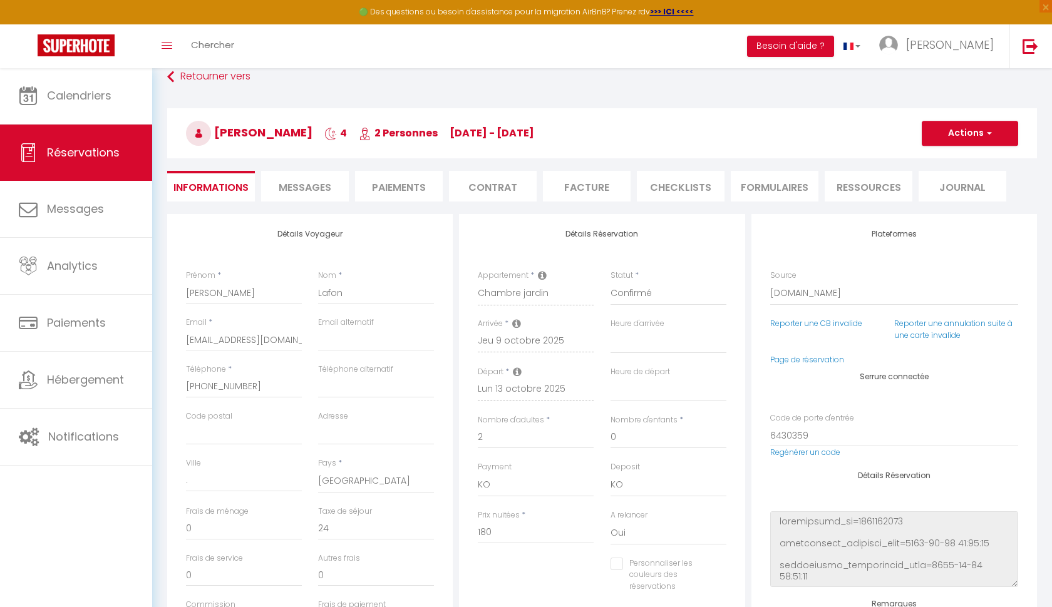
select select
checkbox input "false"
select select
checkbox input "false"
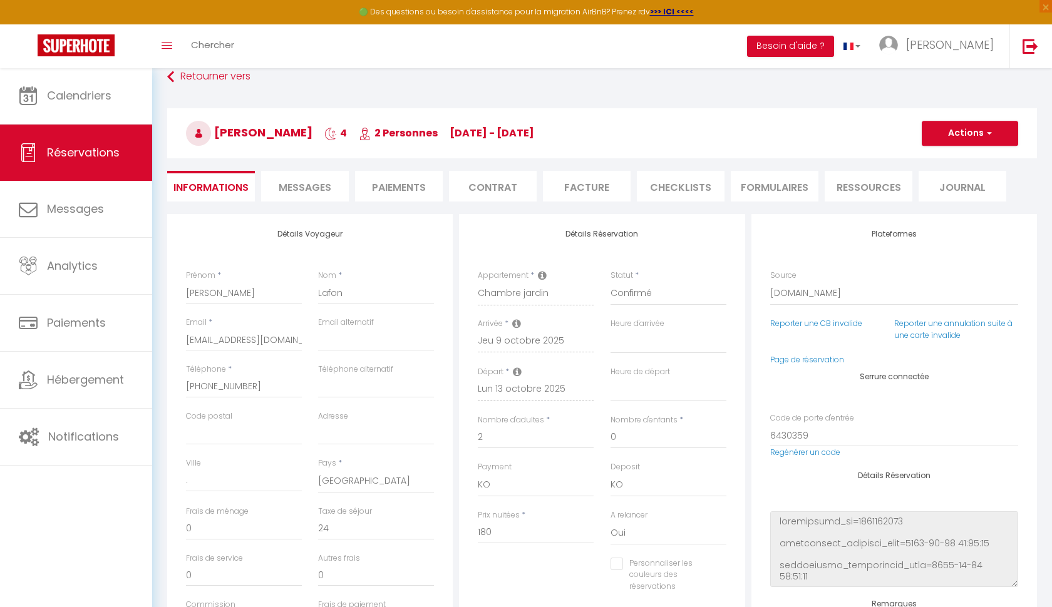
select select
checkbox input "false"
select select
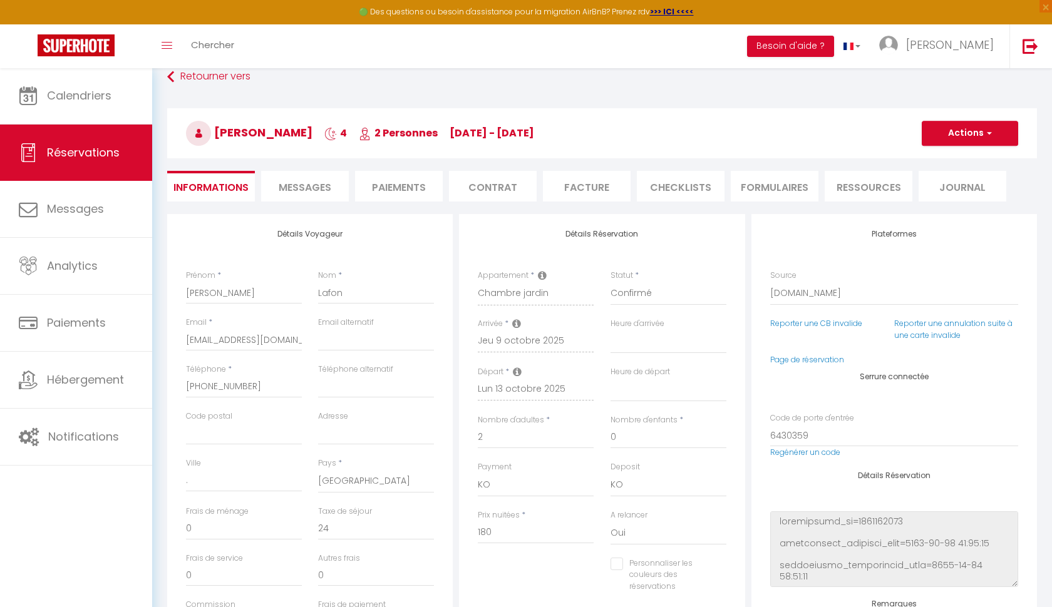
checkbox input "false"
select select
checkbox input "false"
select select
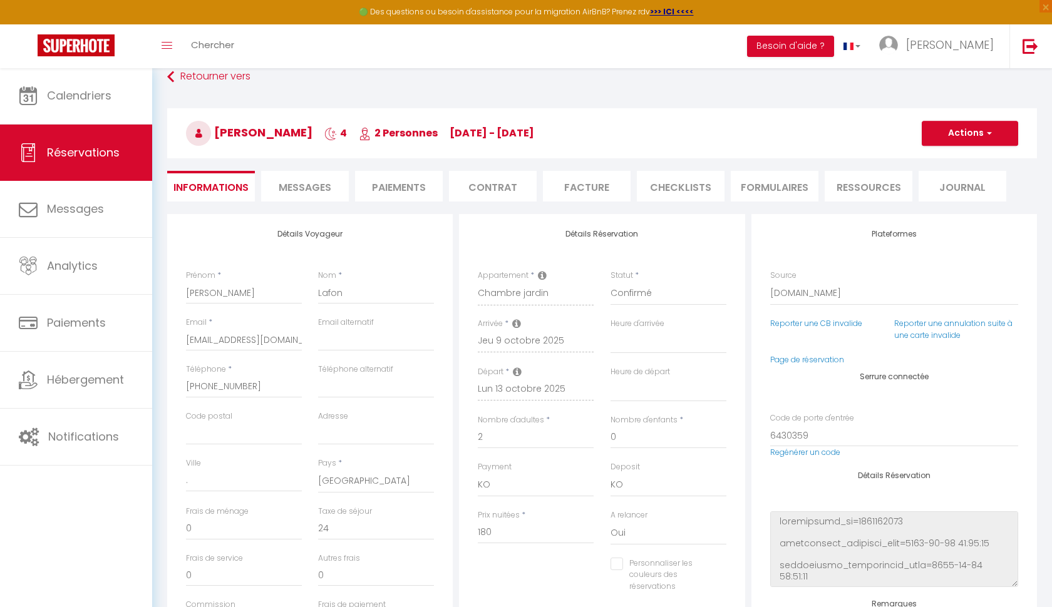
select select
checkbox input "false"
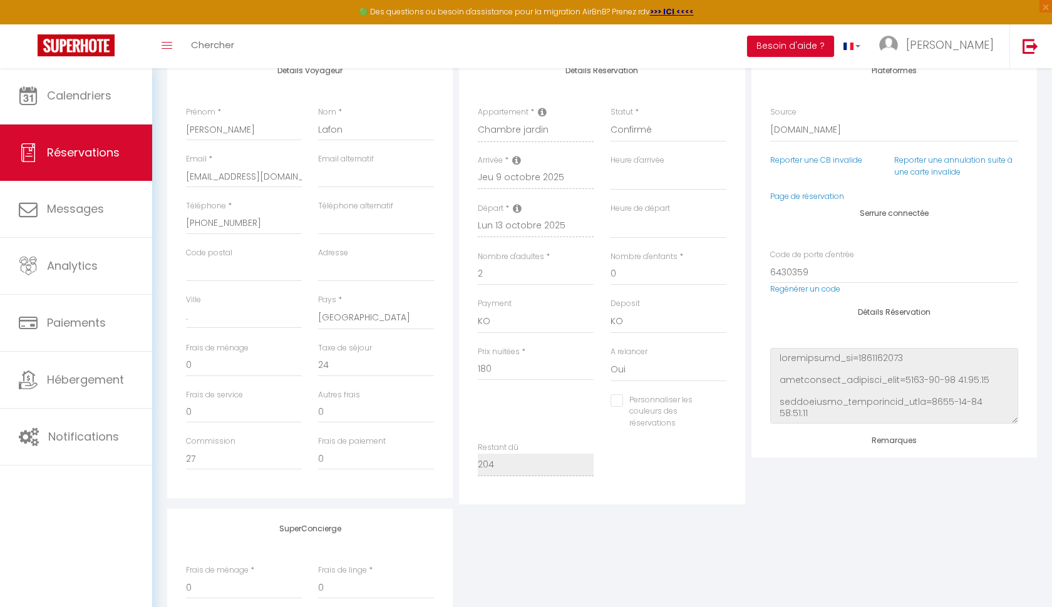
scroll to position [237, 0]
select select
checkbox input "false"
select select
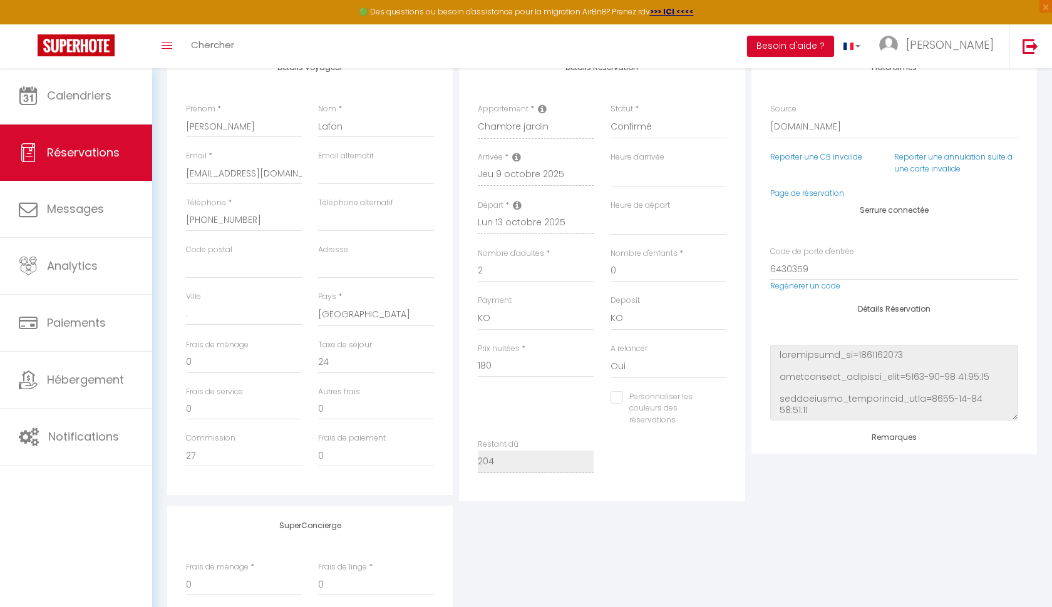
select select
checkbox input "false"
select select
checkbox input "false"
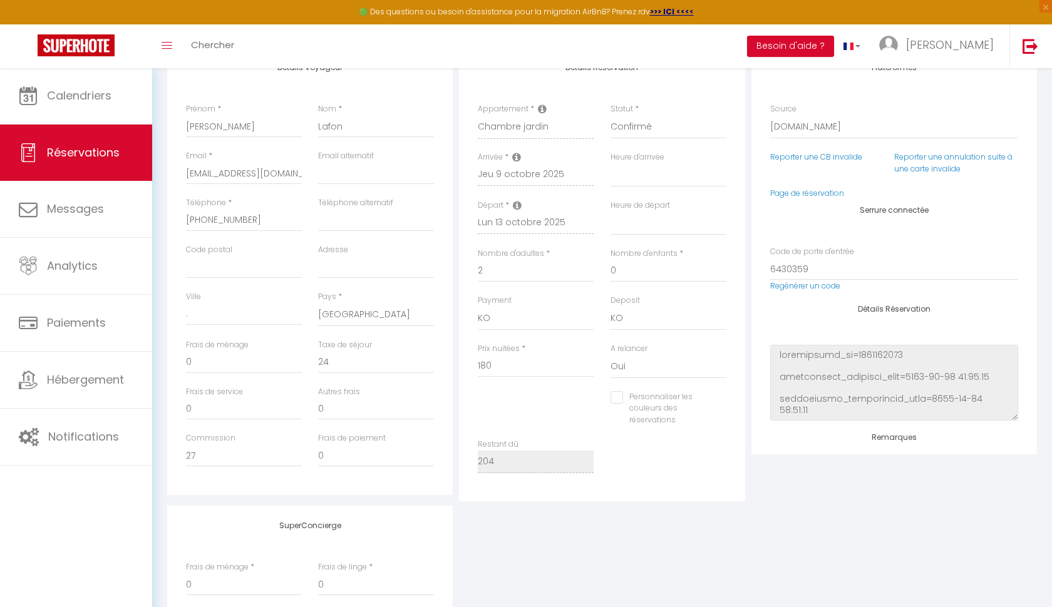
select select
checkbox input "false"
select select
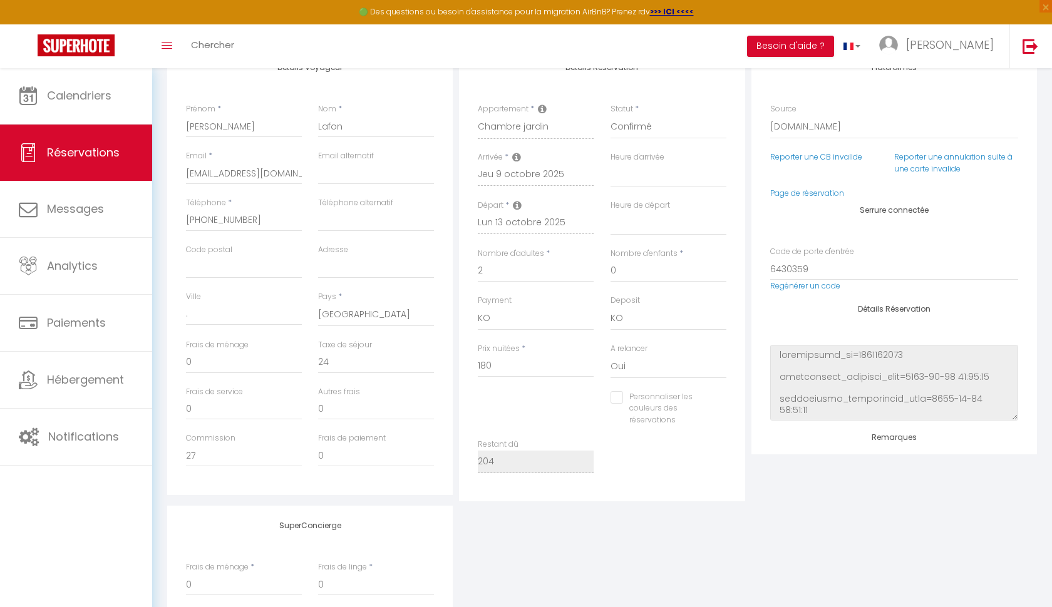
checkbox input "false"
select select
checkbox input "false"
select select
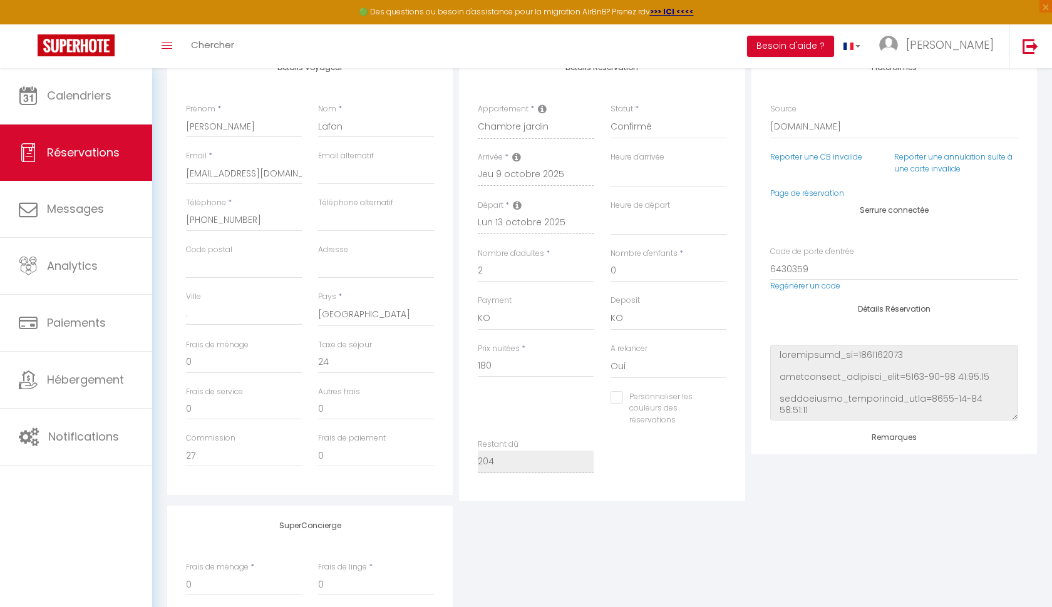
select select
checkbox input "false"
select select
checkbox input "false"
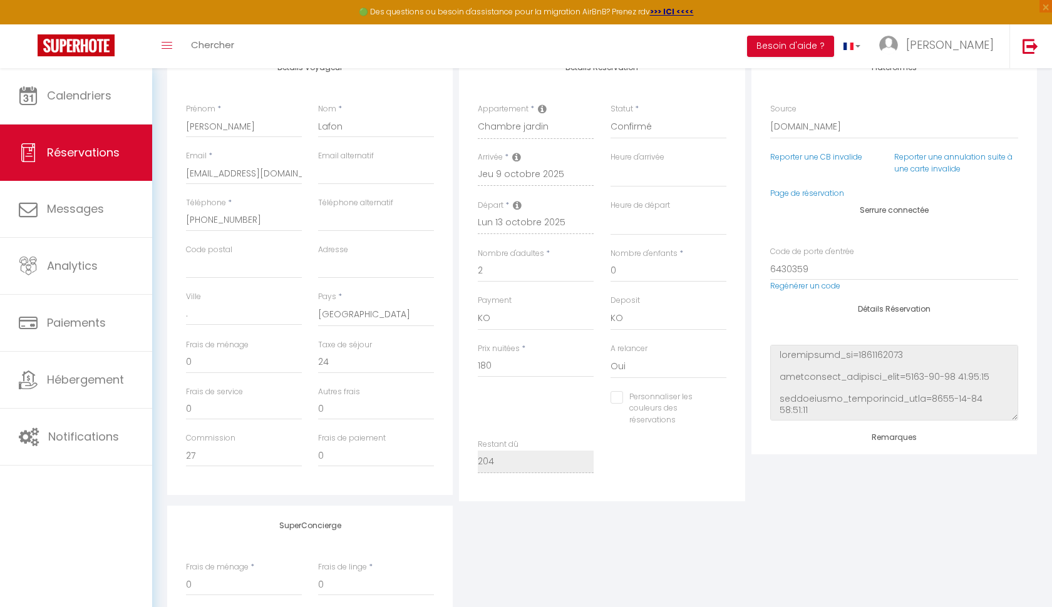
select select
checkbox input "false"
select select
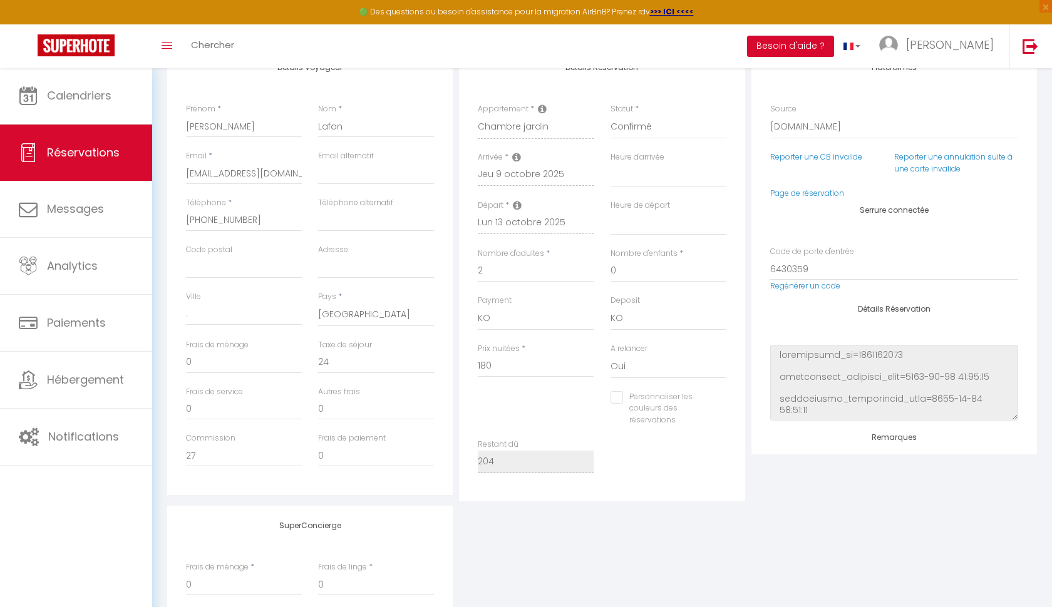
checkbox input "false"
select select
checkbox input "false"
select select
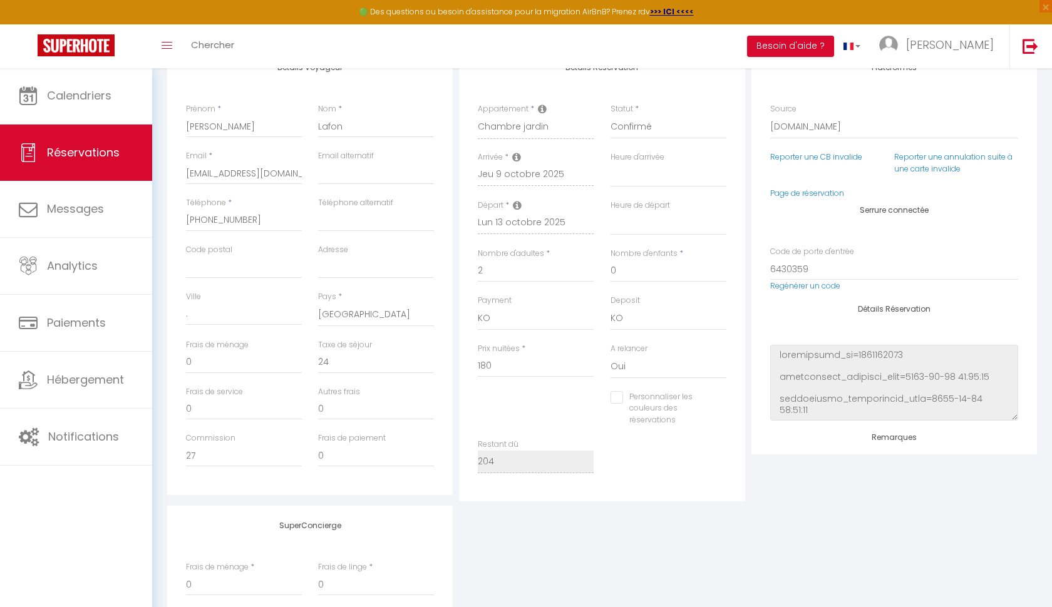
select select
checkbox input "false"
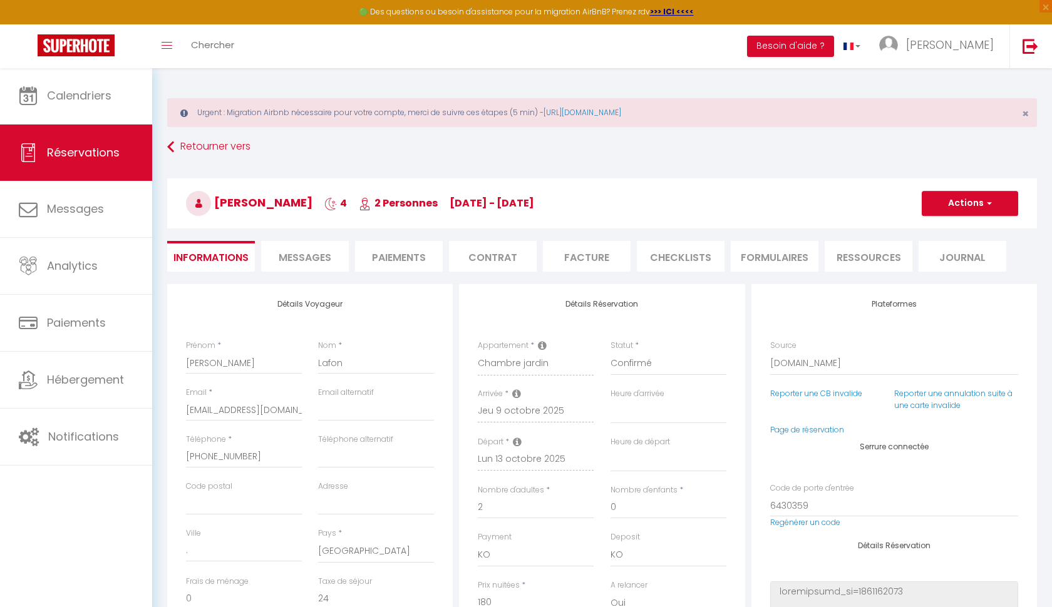
scroll to position [0, 0]
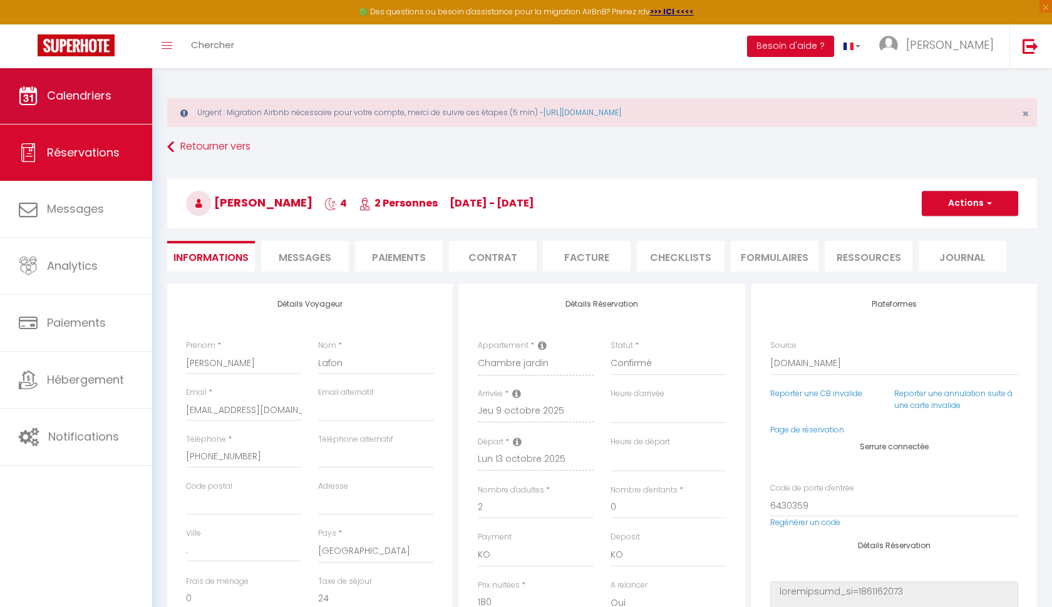
click at [93, 79] on link "Calendriers" at bounding box center [76, 96] width 152 height 56
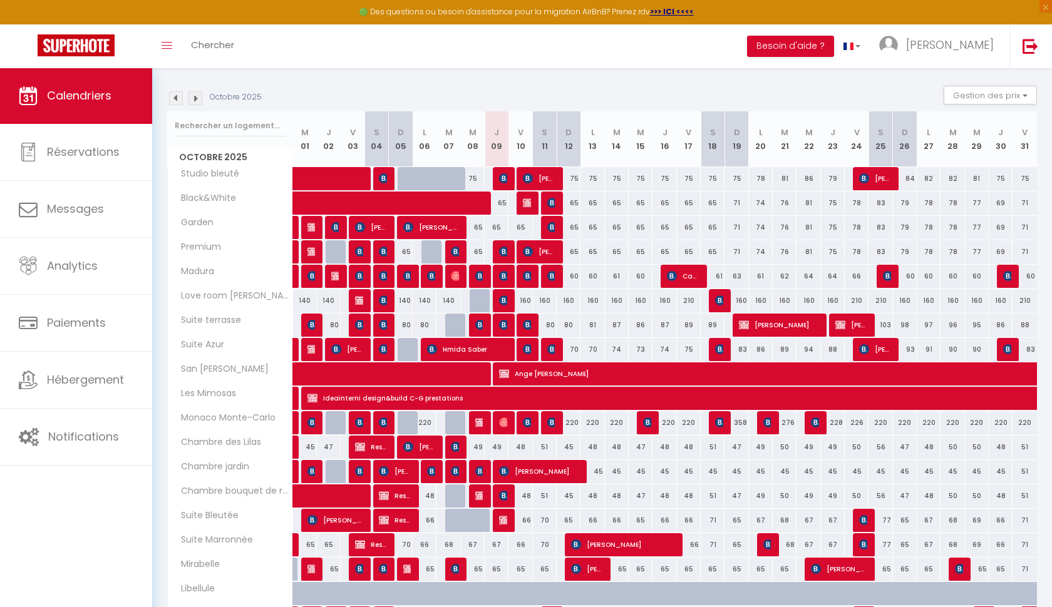
scroll to position [122, 0]
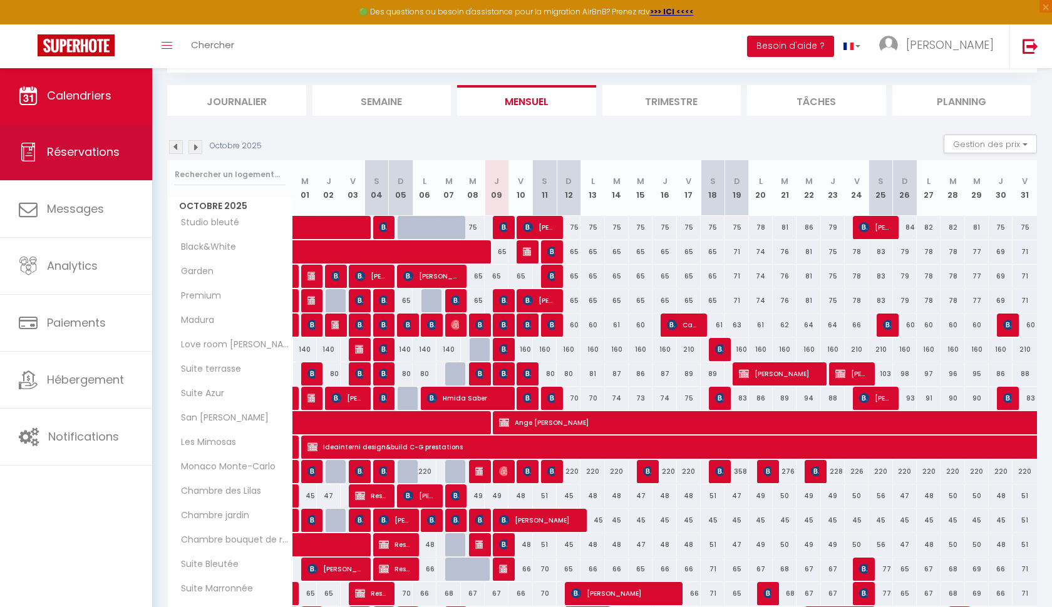
click at [125, 171] on link "Réservations" at bounding box center [76, 152] width 152 height 56
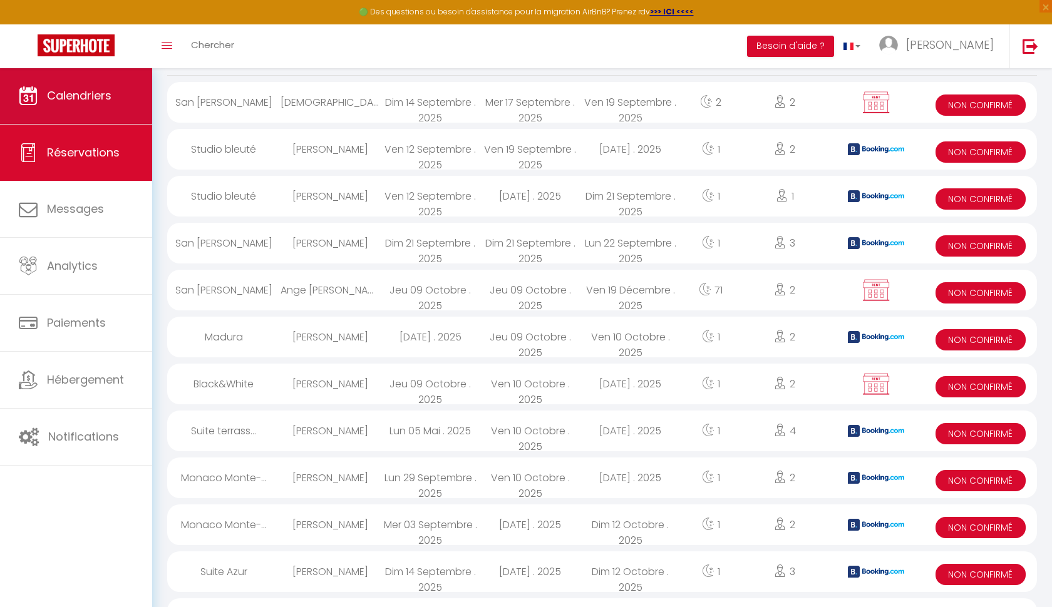
click at [82, 102] on span "Calendriers" at bounding box center [79, 96] width 65 height 16
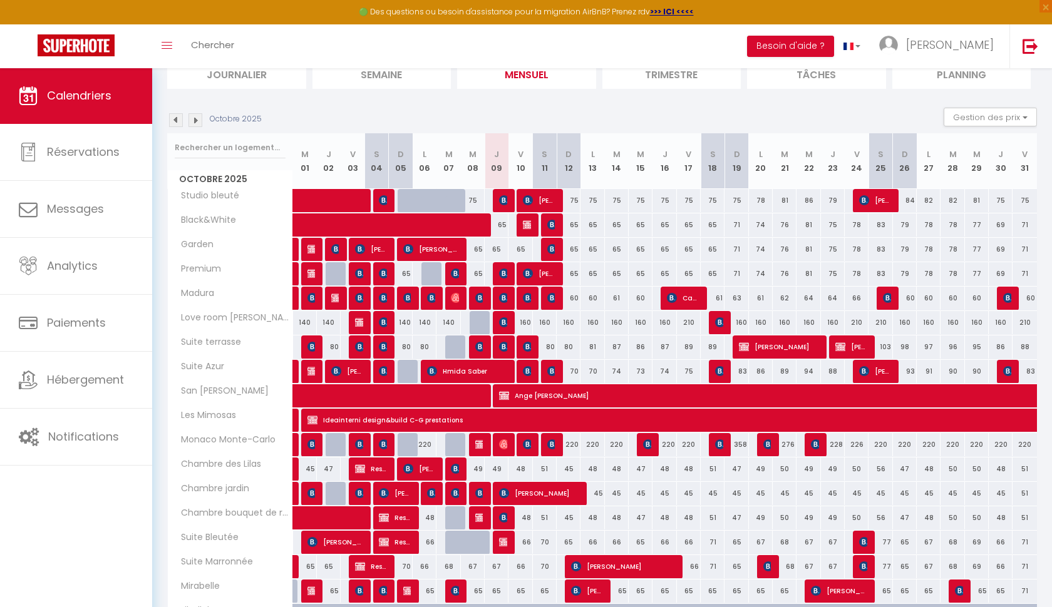
scroll to position [95, 0]
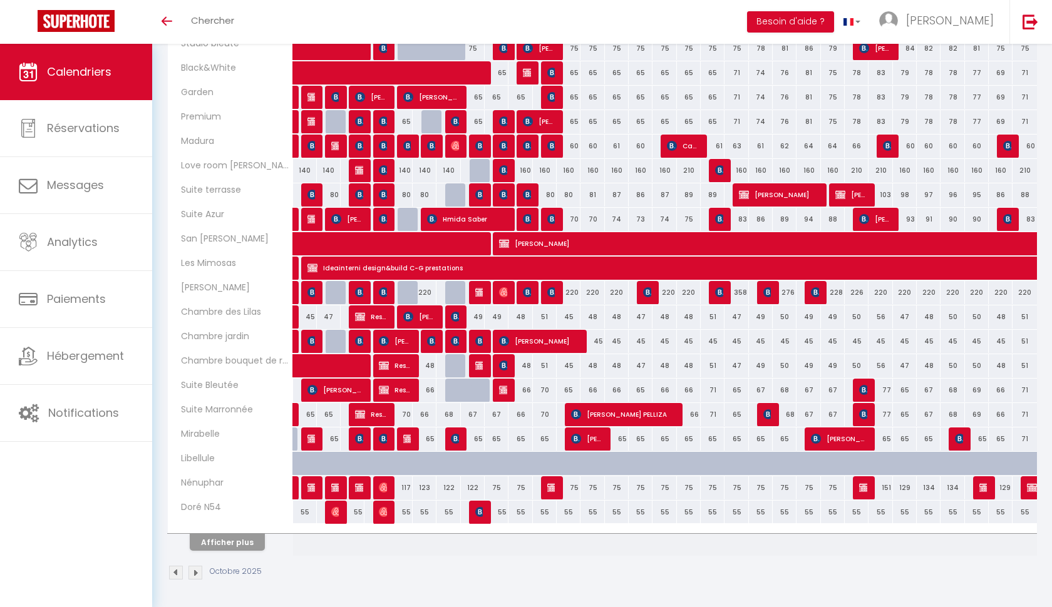
scroll to position [277, 0]
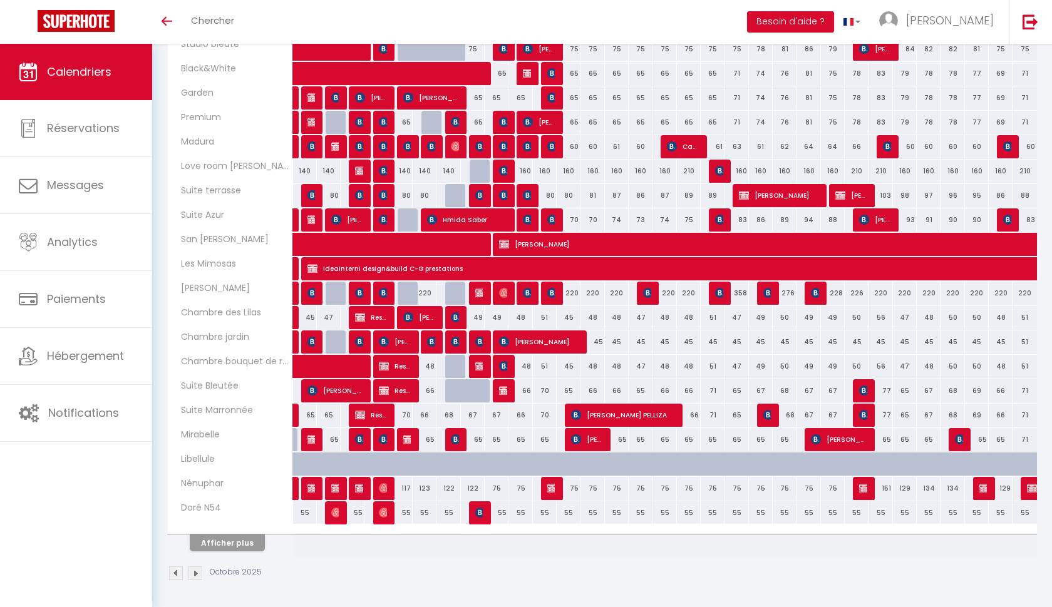
click at [249, 537] on button "Afficher plus" at bounding box center [227, 543] width 75 height 17
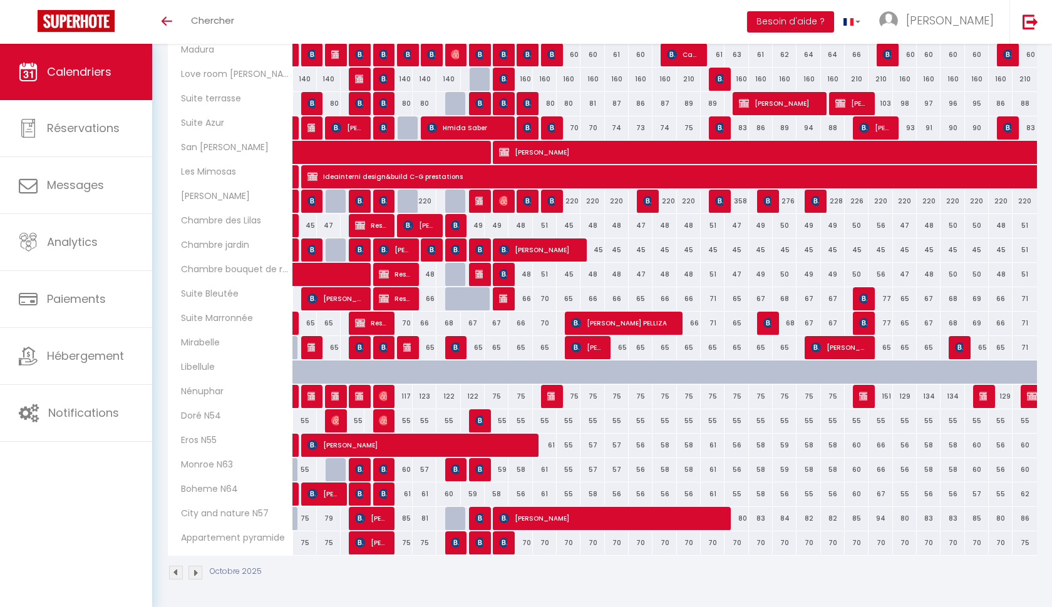
scroll to position [368, 0]
